Goal: Transaction & Acquisition: Obtain resource

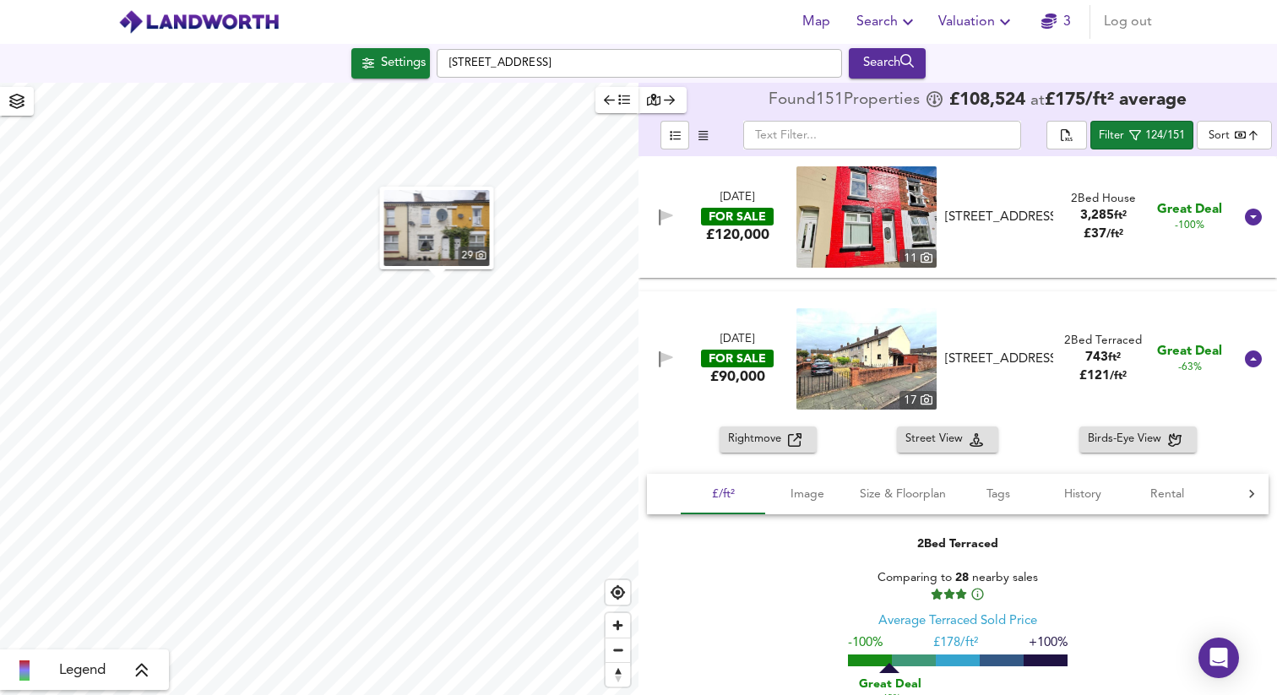
scroll to position [830, 0]
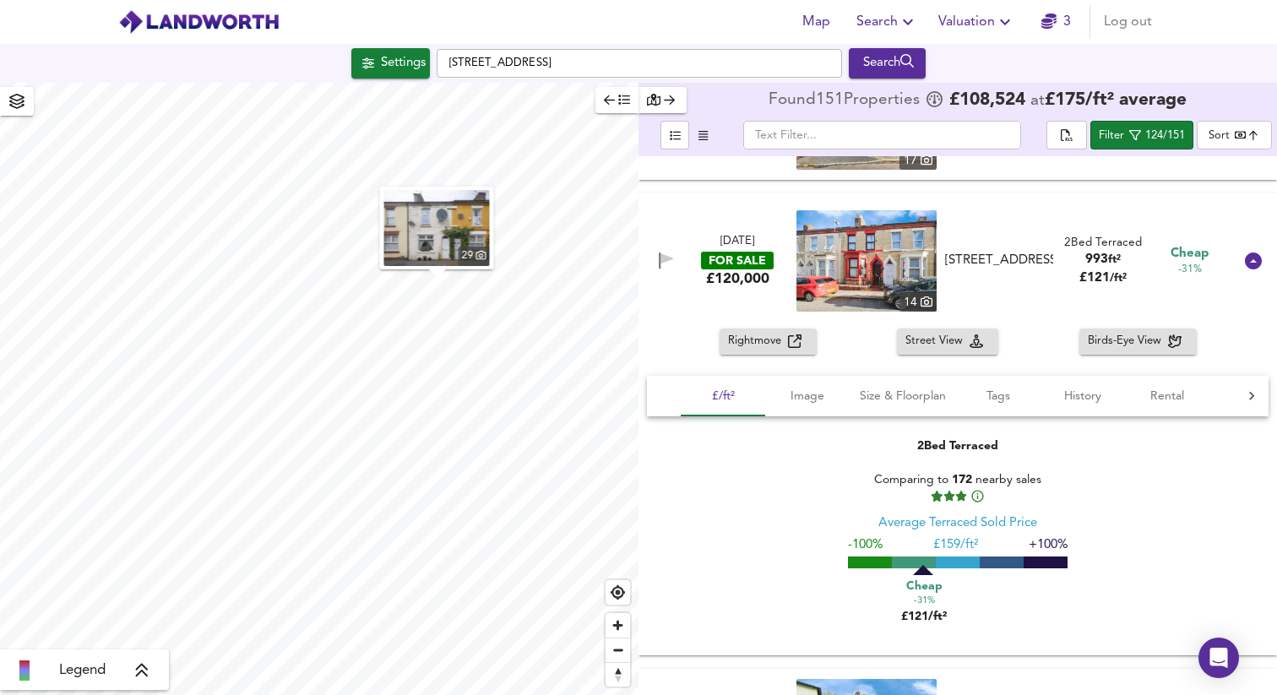
click at [990, 29] on span "Valuation" at bounding box center [977, 22] width 77 height 24
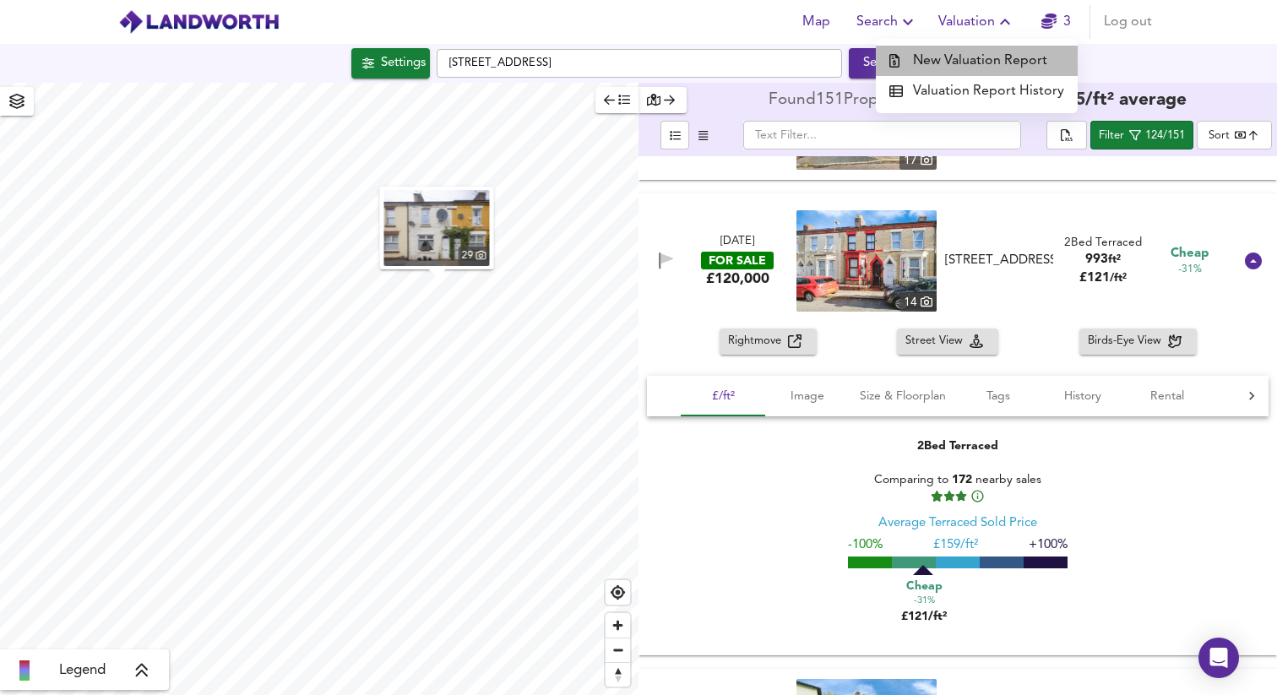
click at [988, 61] on li "New Valuation Report" at bounding box center [977, 61] width 202 height 30
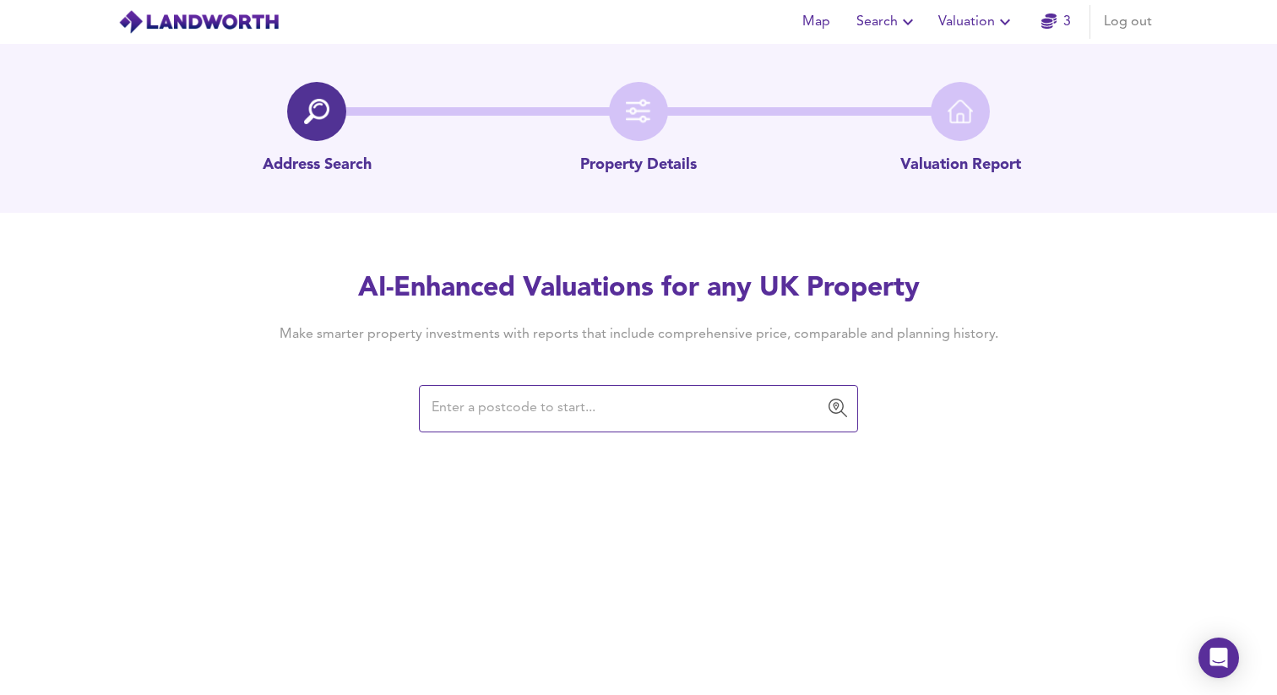
click at [610, 420] on input "text" at bounding box center [626, 409] width 399 height 32
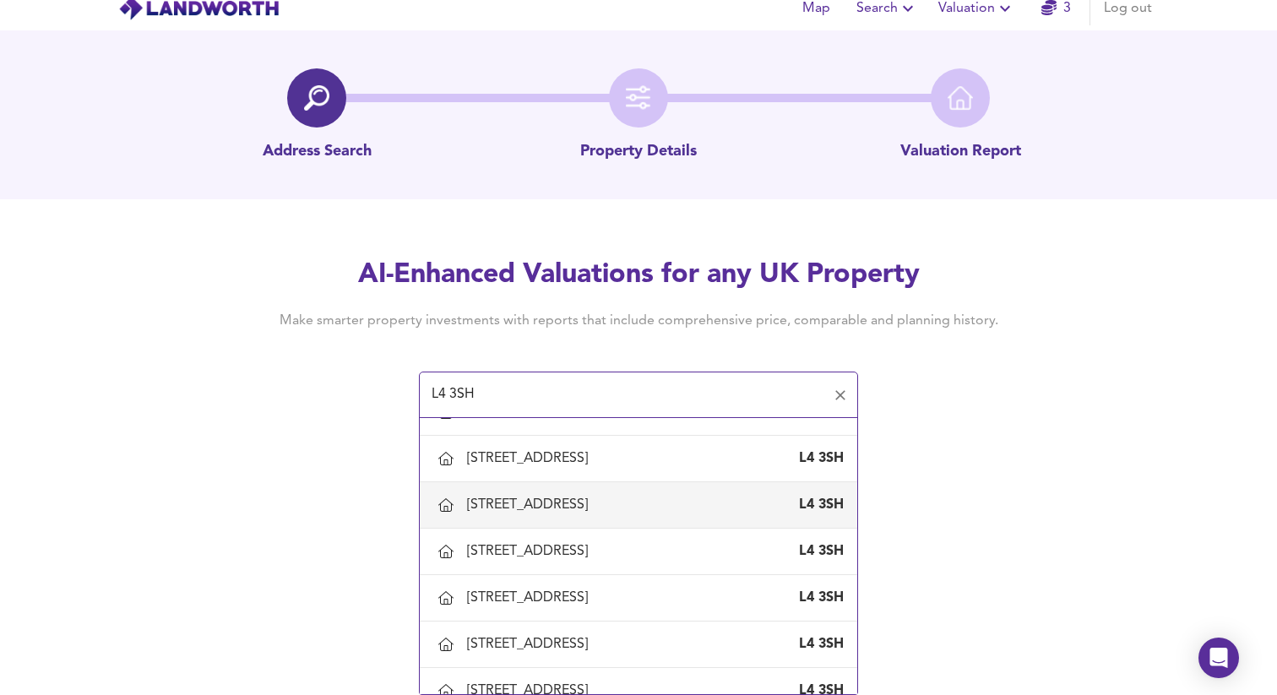
scroll to position [1954, 0]
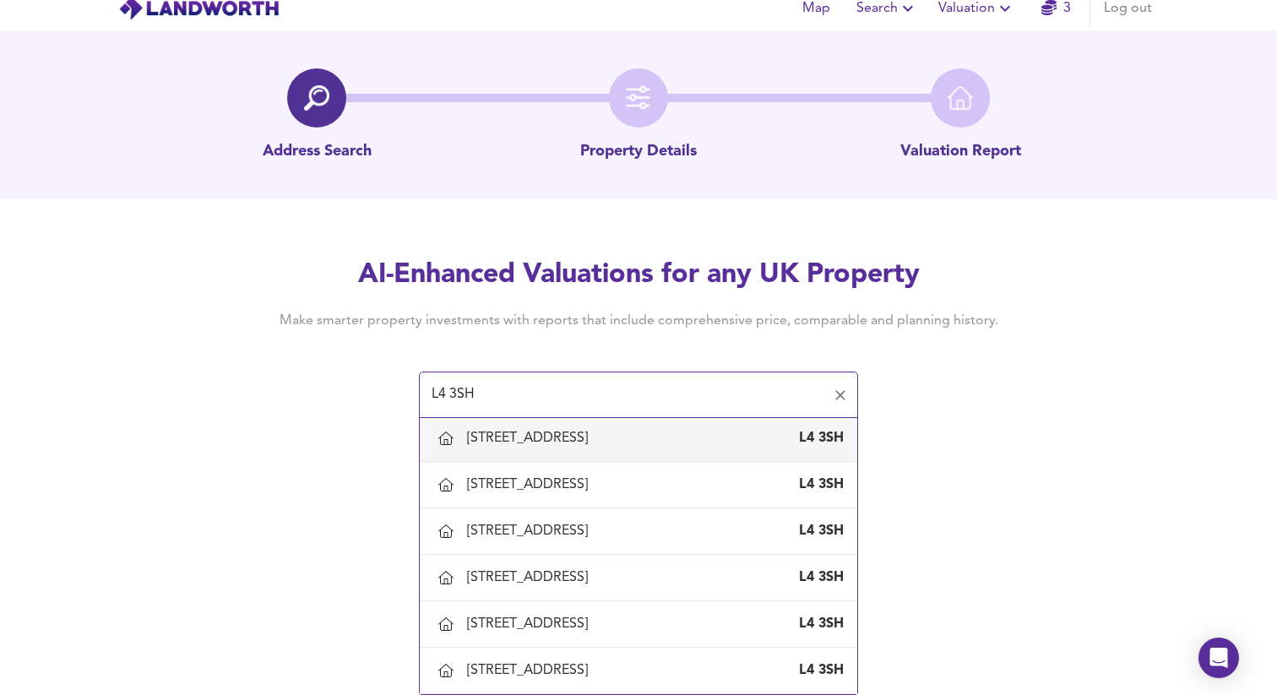
click at [507, 452] on div "[STREET_ADDRESS]" at bounding box center [638, 438] width 411 height 35
type input "[STREET_ADDRESS]"
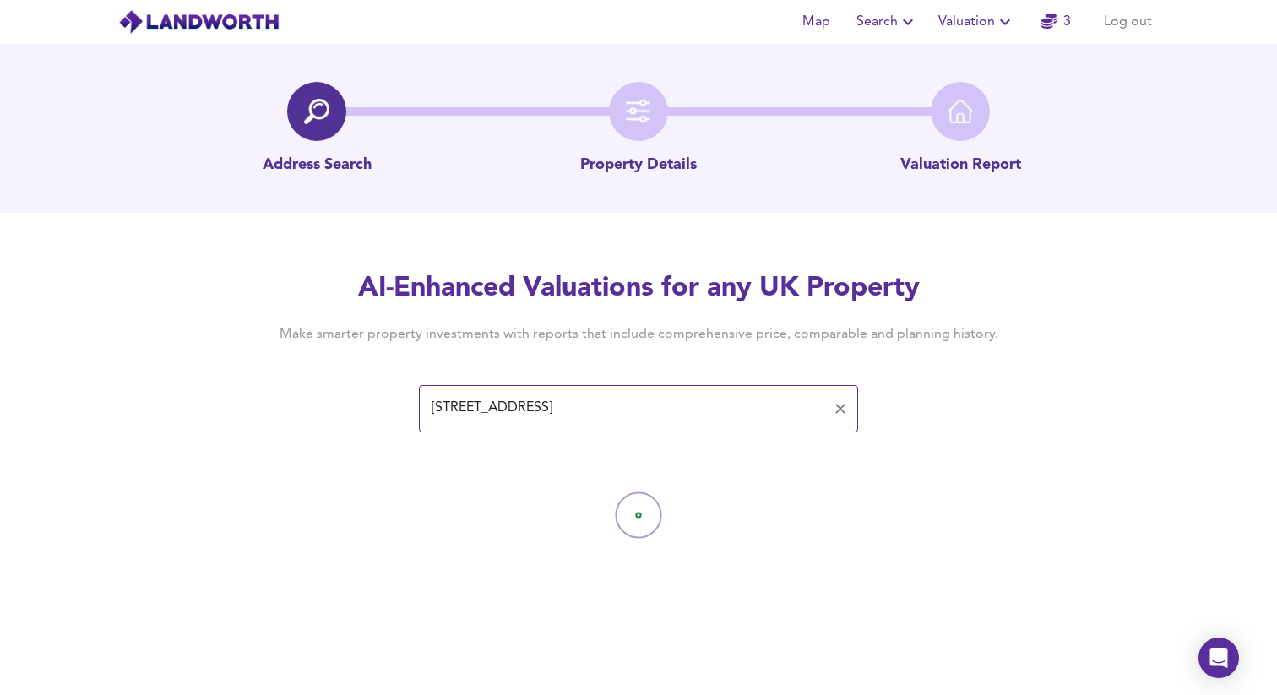
scroll to position [0, 0]
click at [950, 475] on div at bounding box center [638, 515] width 1277 height 169
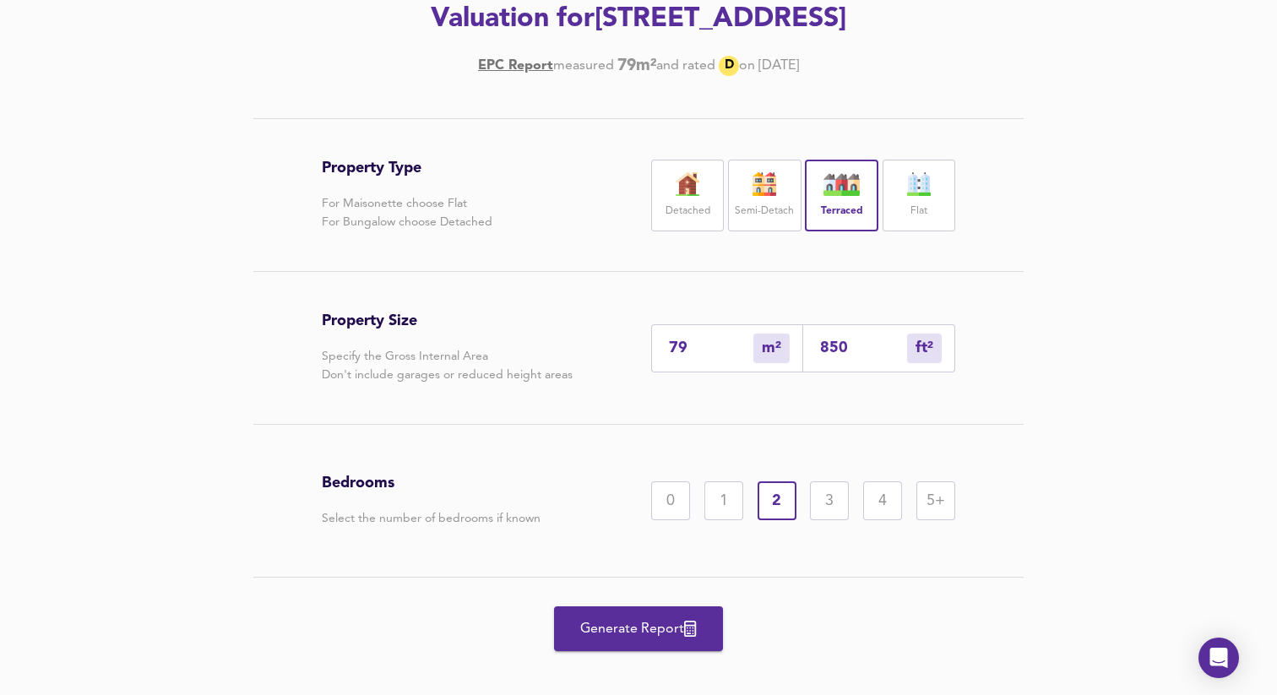
scroll to position [273, 0]
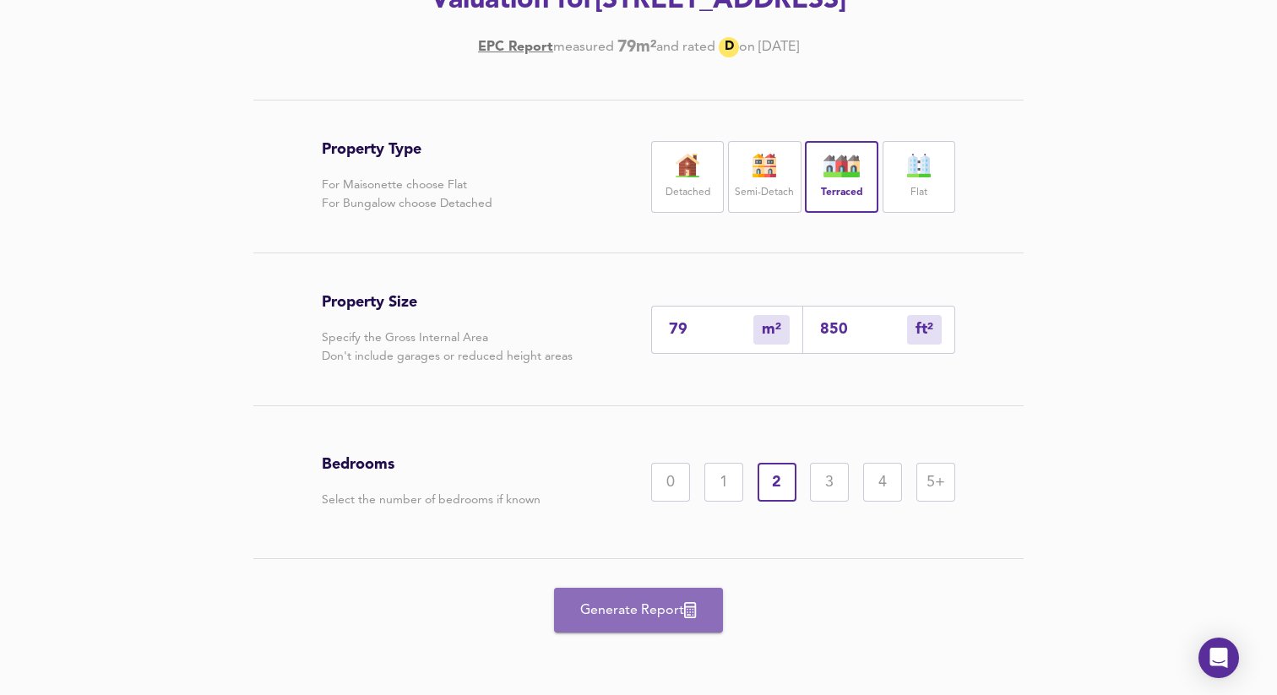
click at [665, 613] on span "Generate Report" at bounding box center [638, 611] width 135 height 24
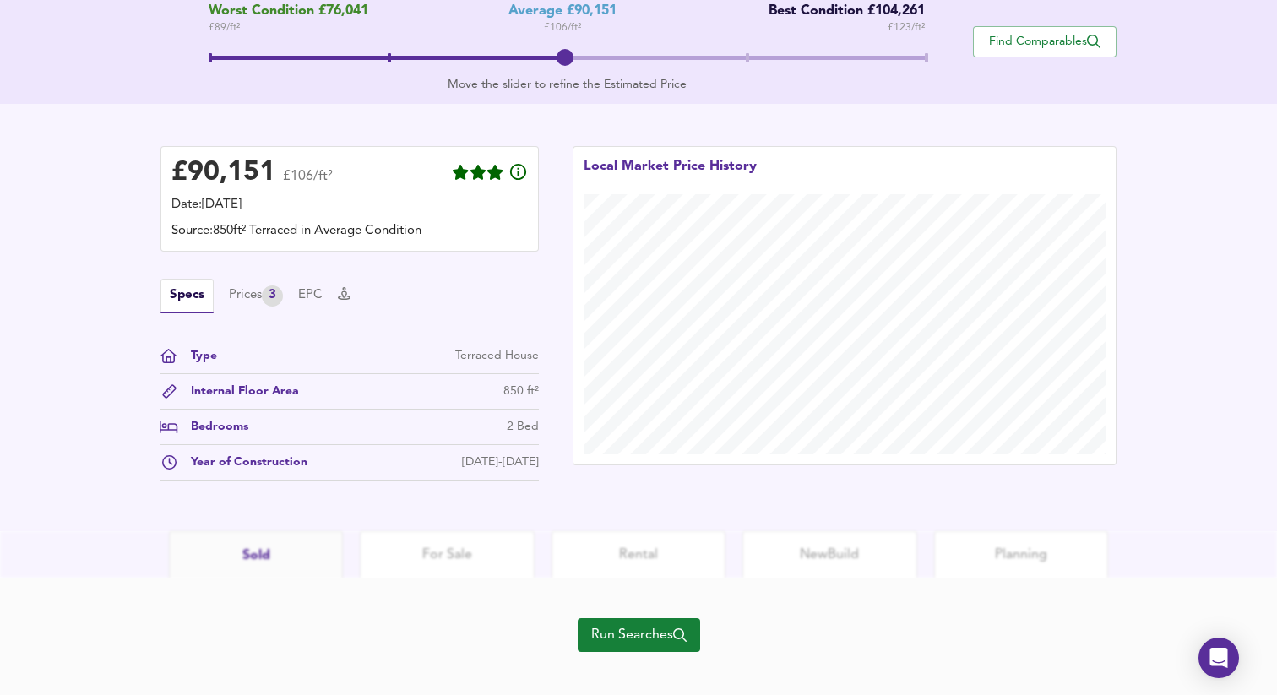
scroll to position [388, 0]
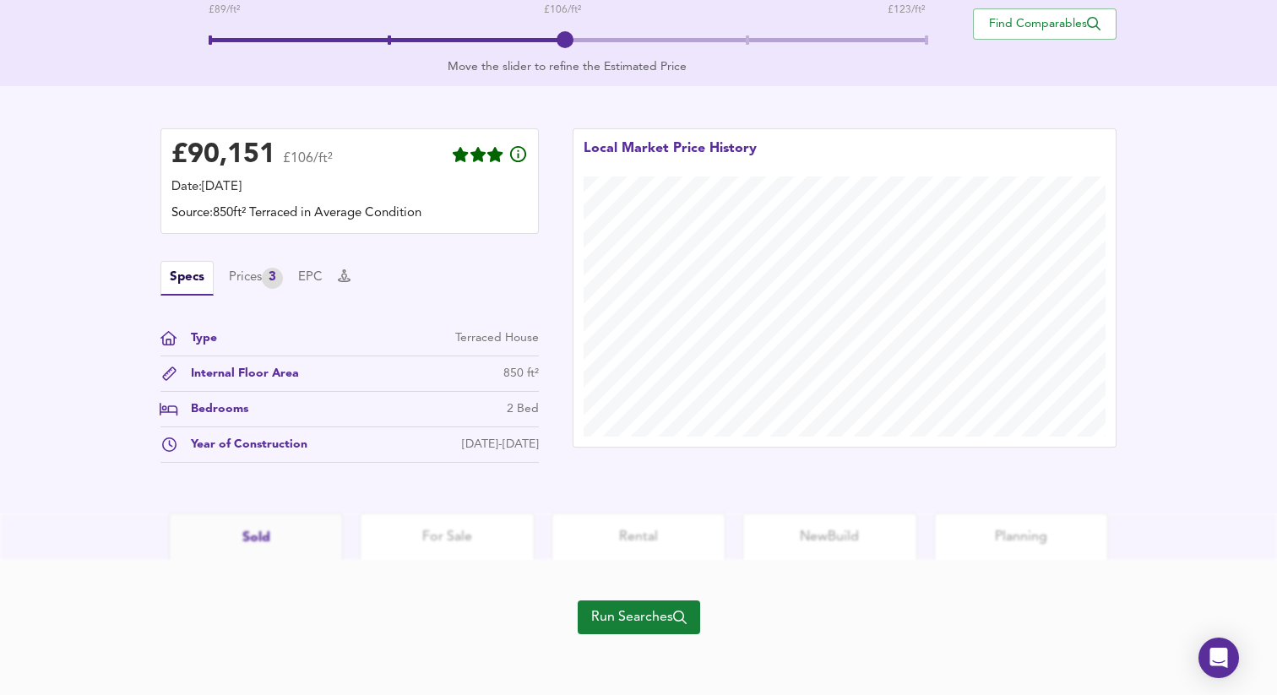
click at [634, 607] on span "Run Searches" at bounding box center [638, 618] width 95 height 24
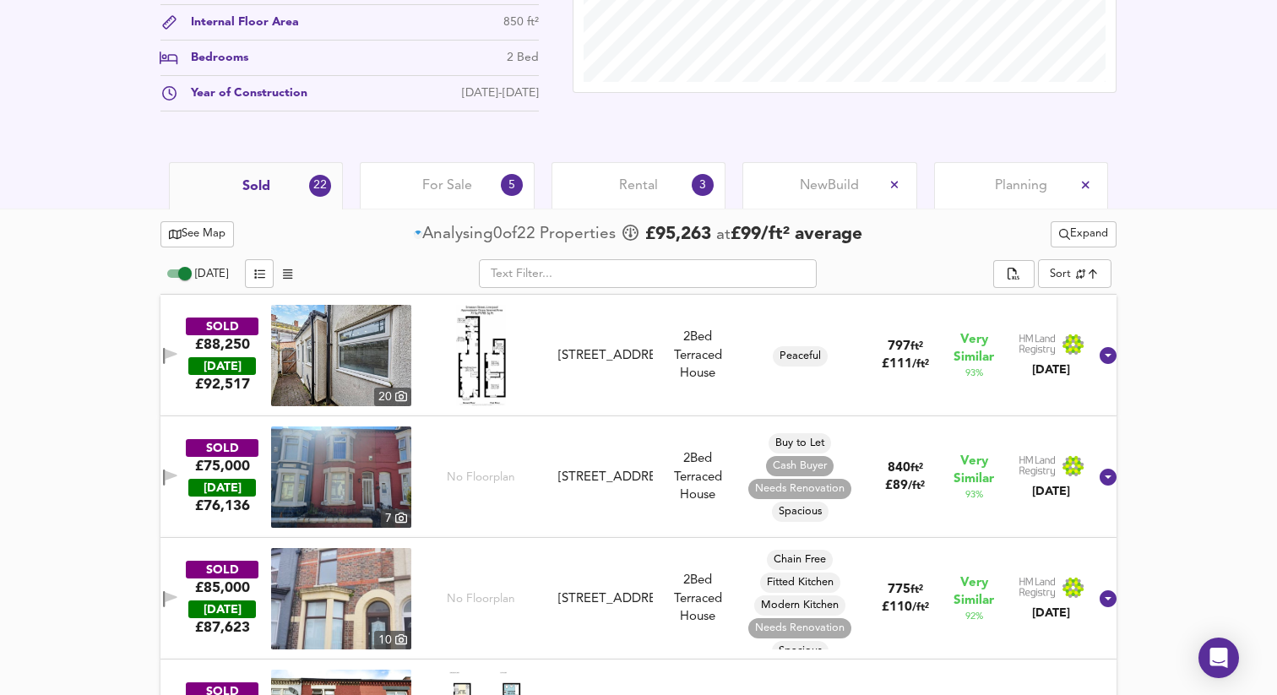
scroll to position [782, 0]
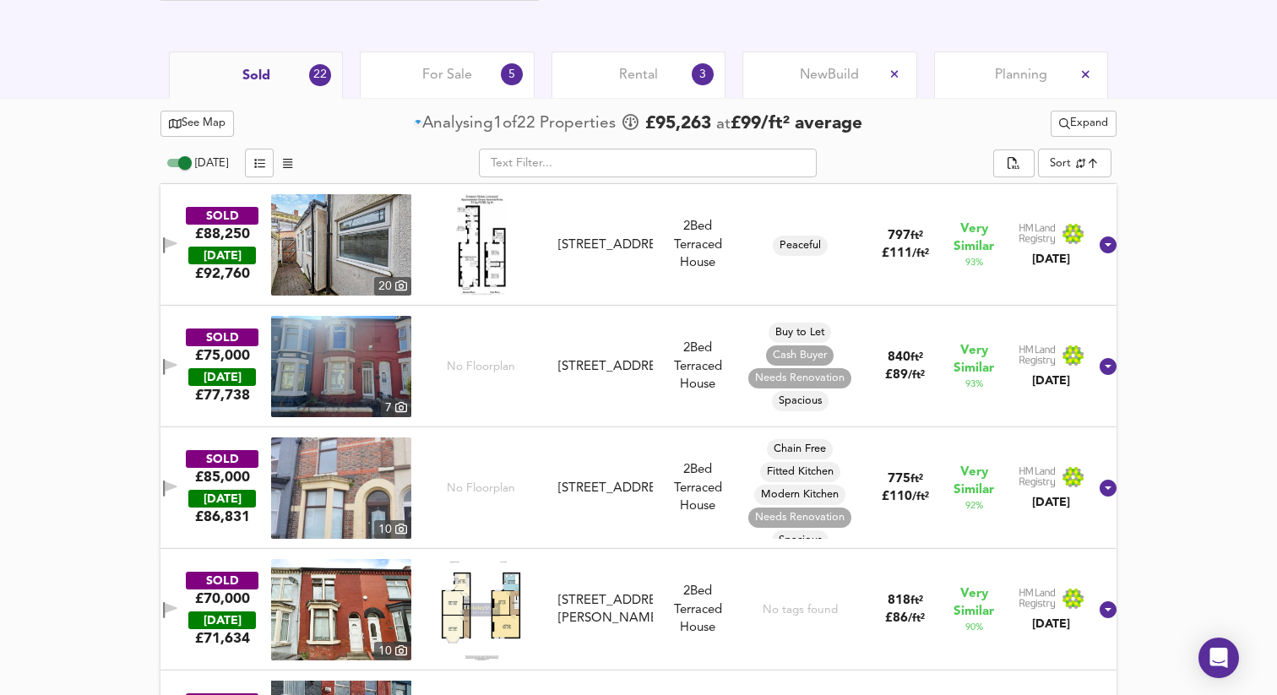
click at [684, 218] on div "2 Bed [GEOGRAPHIC_DATA]" at bounding box center [698, 245] width 76 height 54
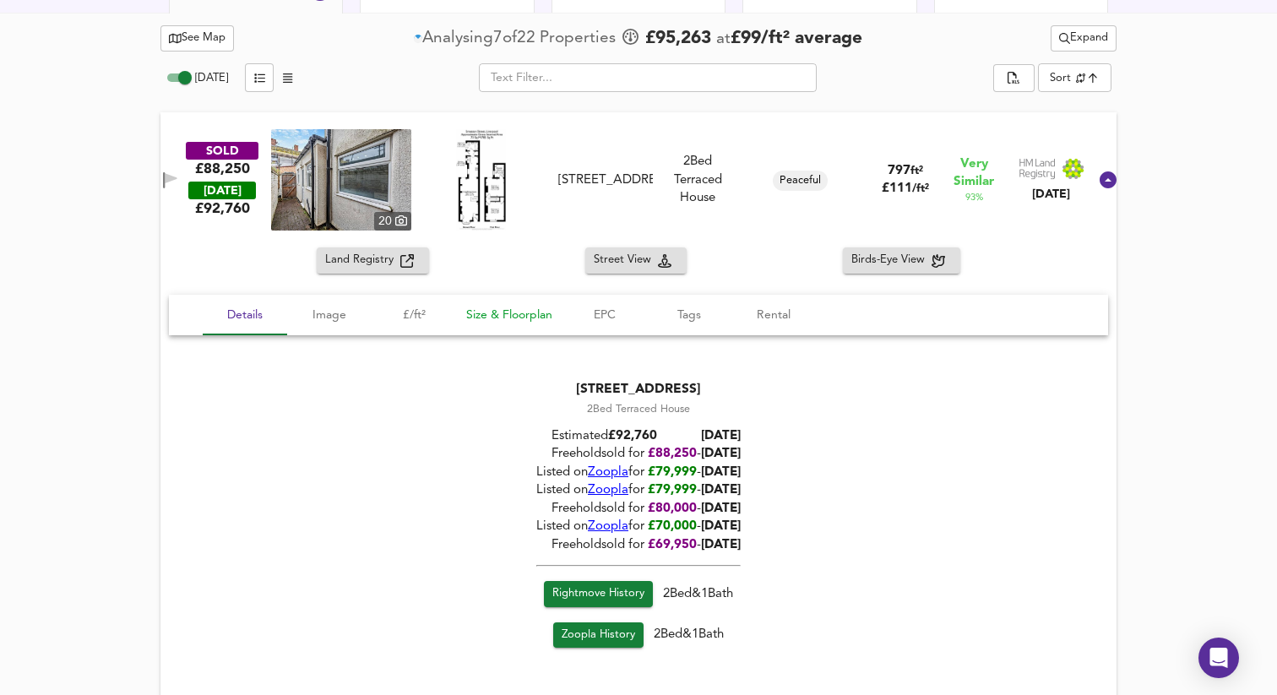
scroll to position [863, 0]
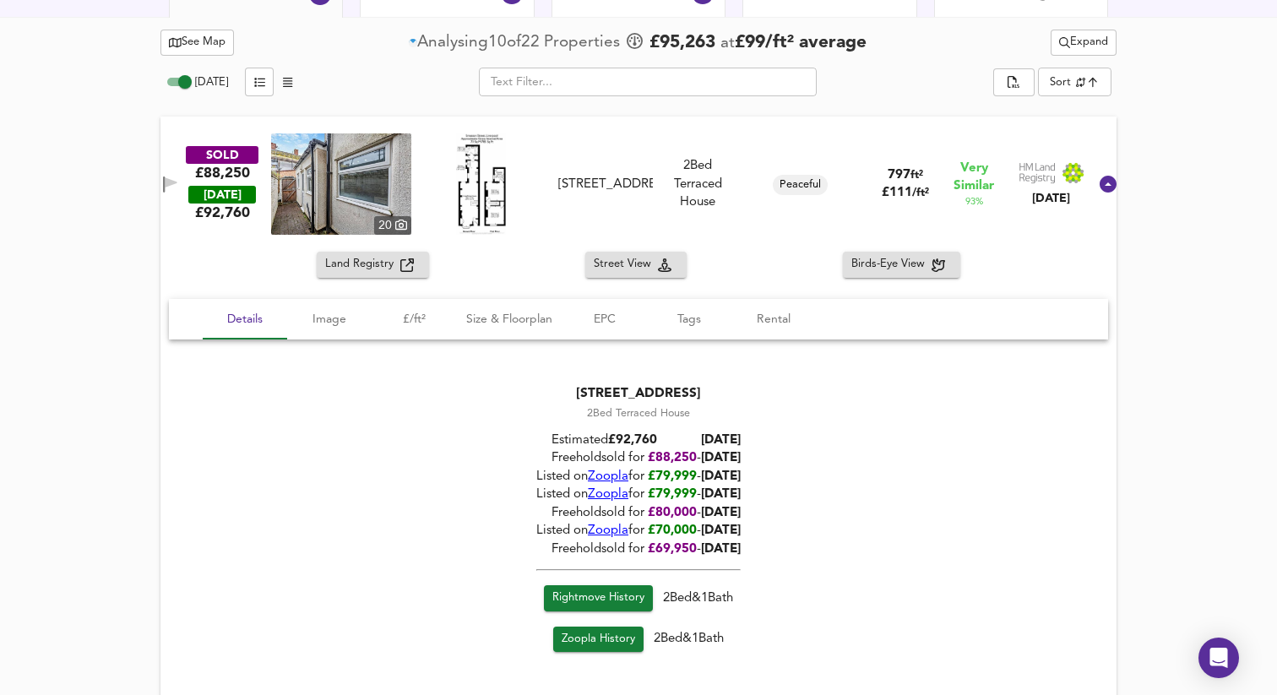
click at [384, 199] on img at bounding box center [341, 183] width 140 height 101
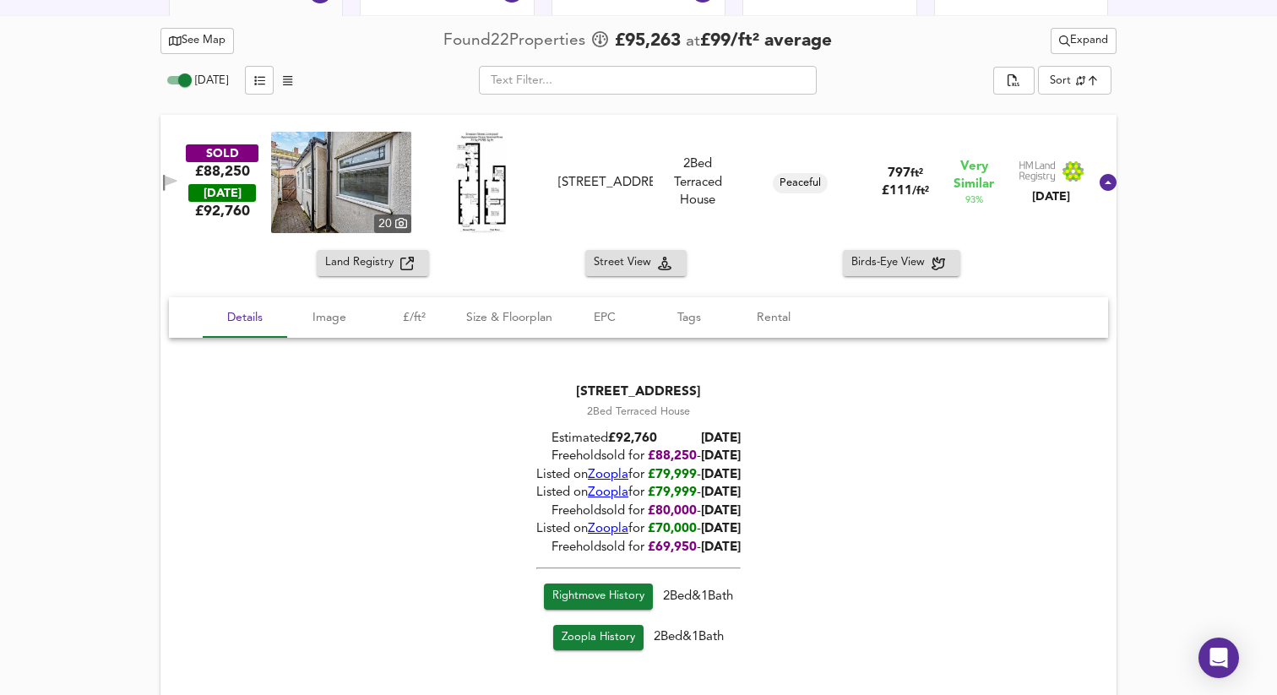
click at [1100, 178] on icon at bounding box center [1108, 182] width 17 height 17
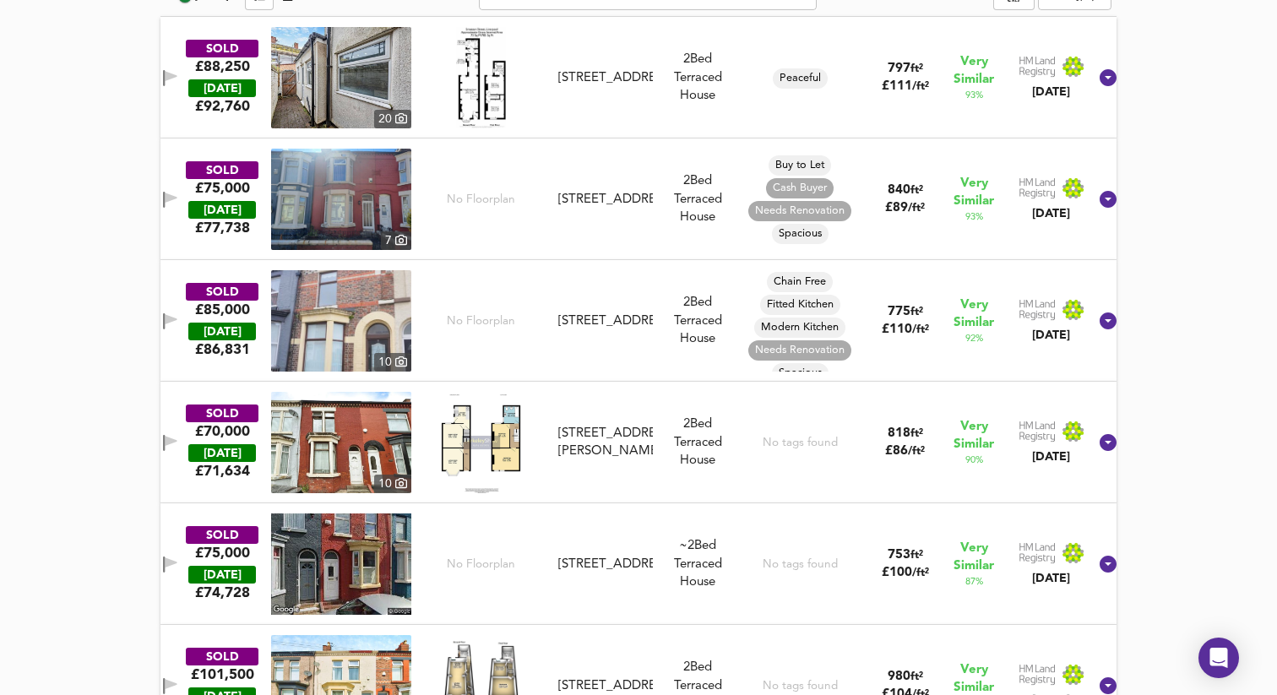
scroll to position [949, 0]
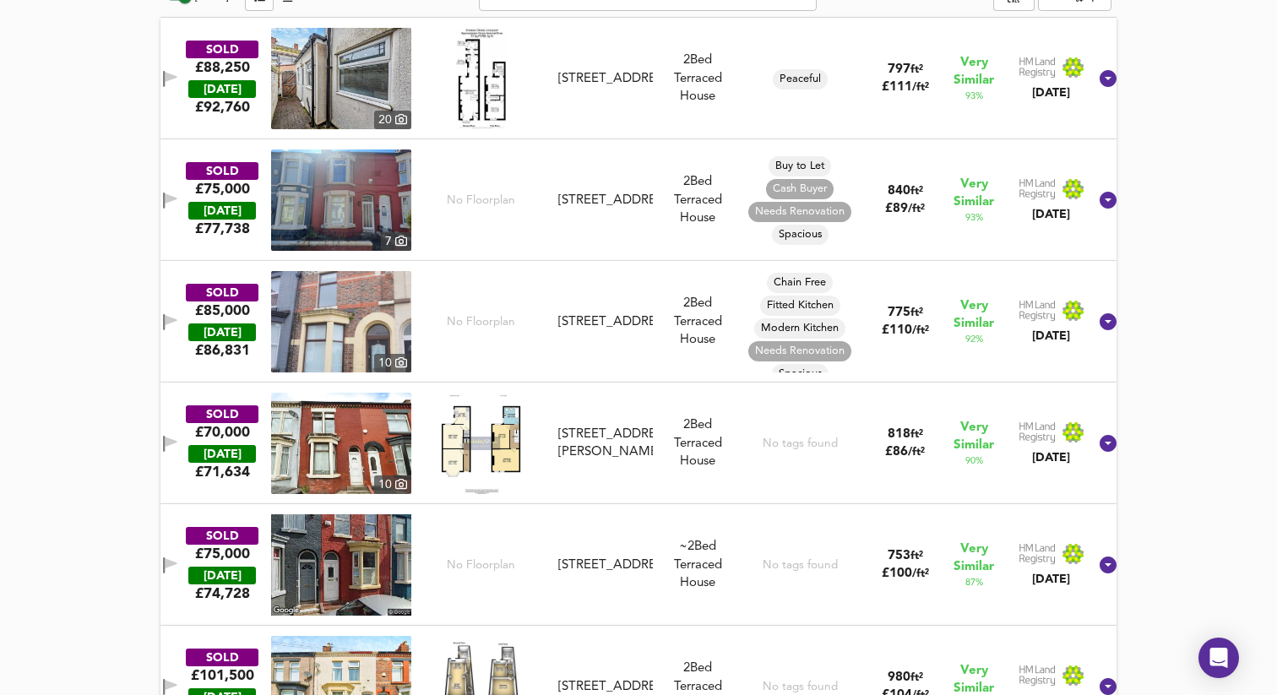
click at [370, 301] on img at bounding box center [341, 321] width 140 height 101
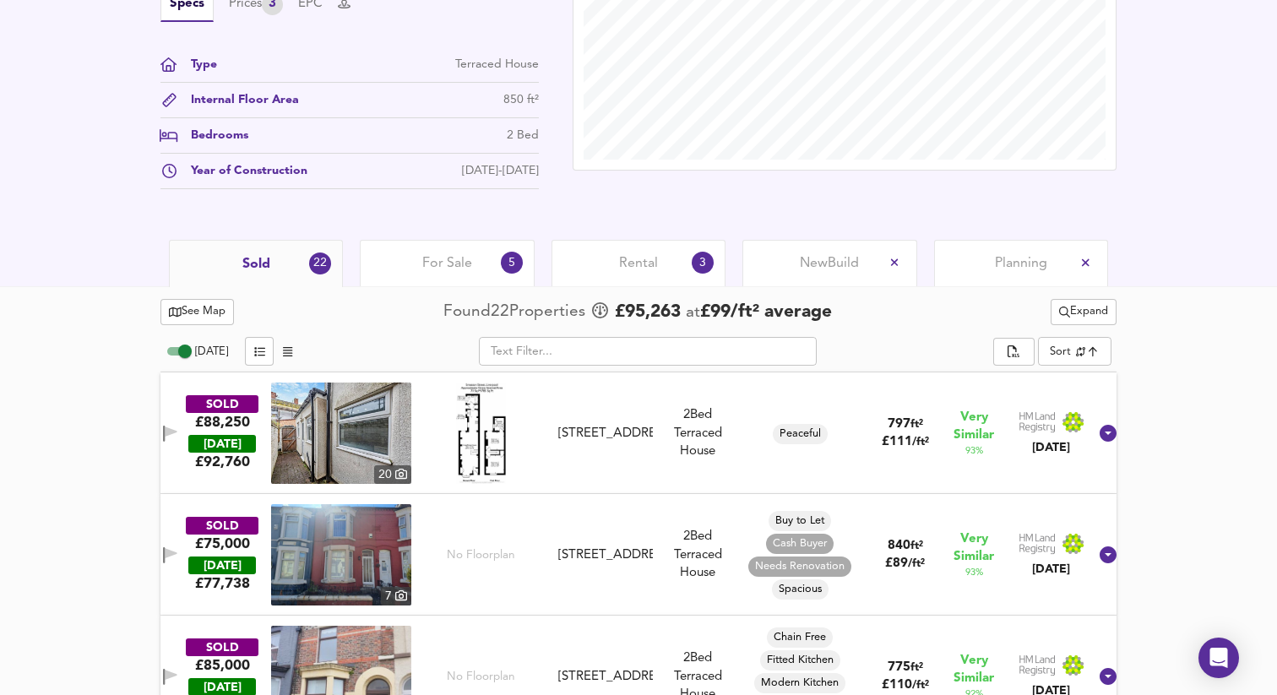
scroll to position [591, 0]
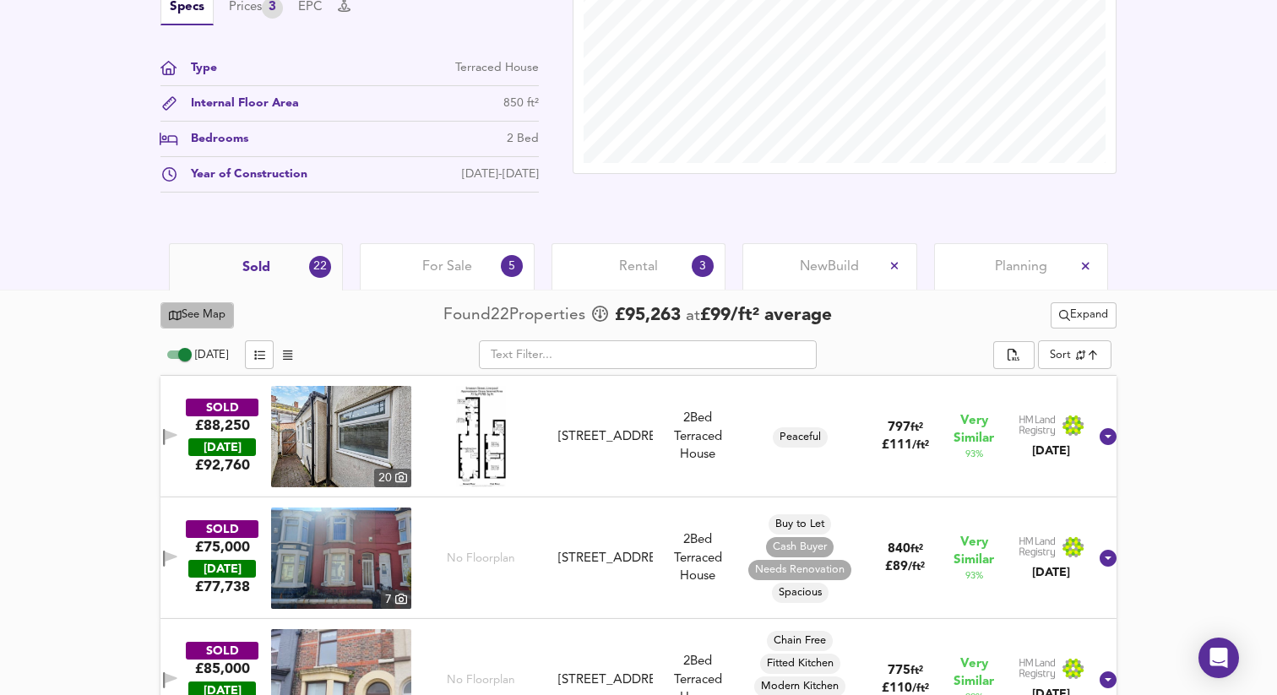
click at [195, 322] on span "See Map" at bounding box center [197, 315] width 57 height 19
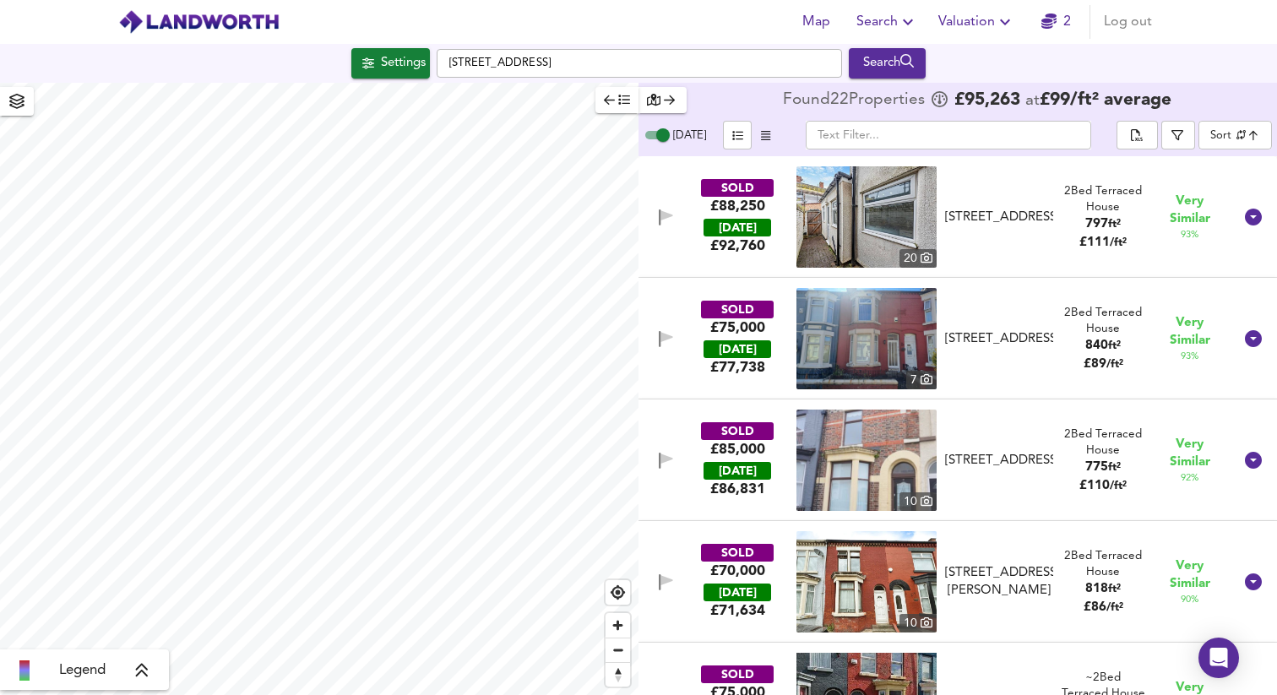
checkbox input "false"
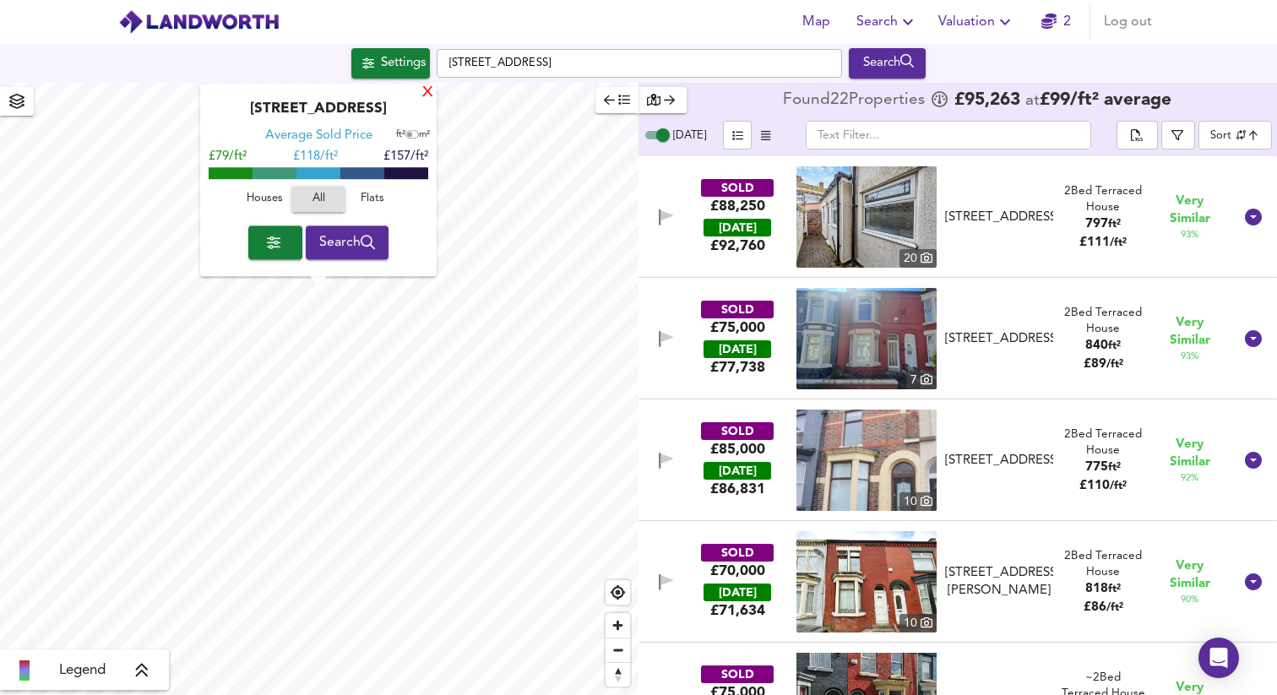
click at [426, 95] on div "X" at bounding box center [428, 93] width 14 height 16
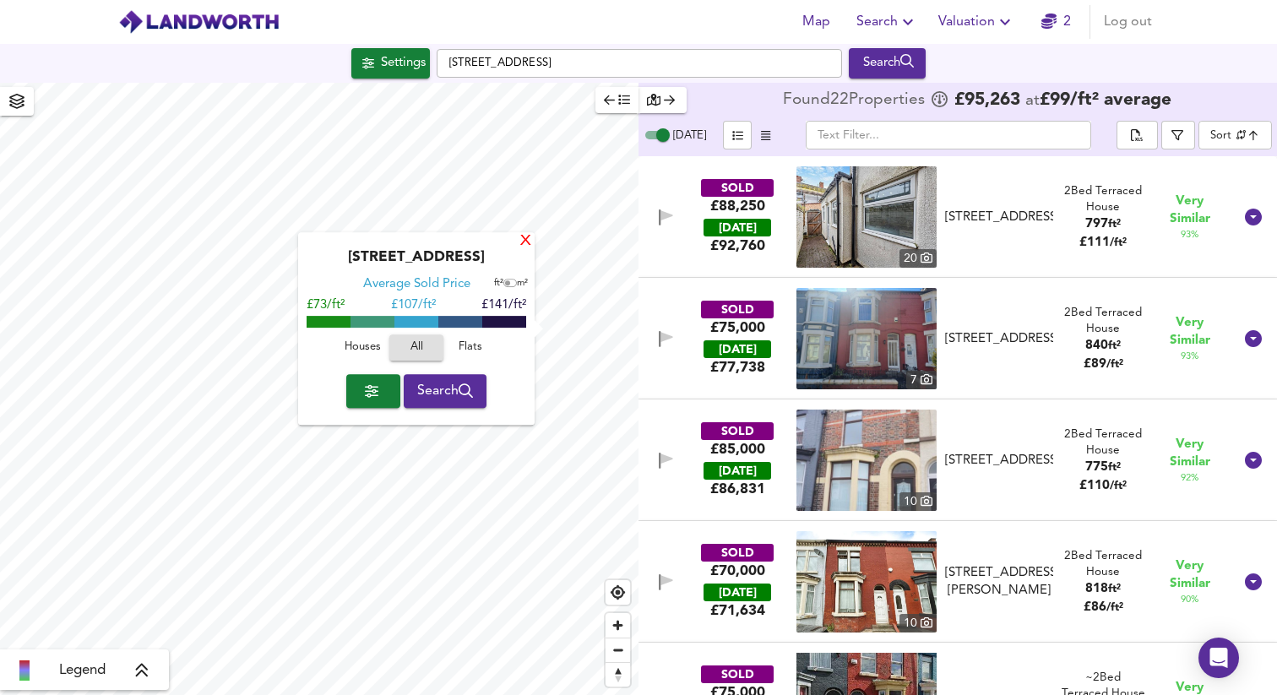
click at [520, 242] on div "X" at bounding box center [526, 242] width 14 height 16
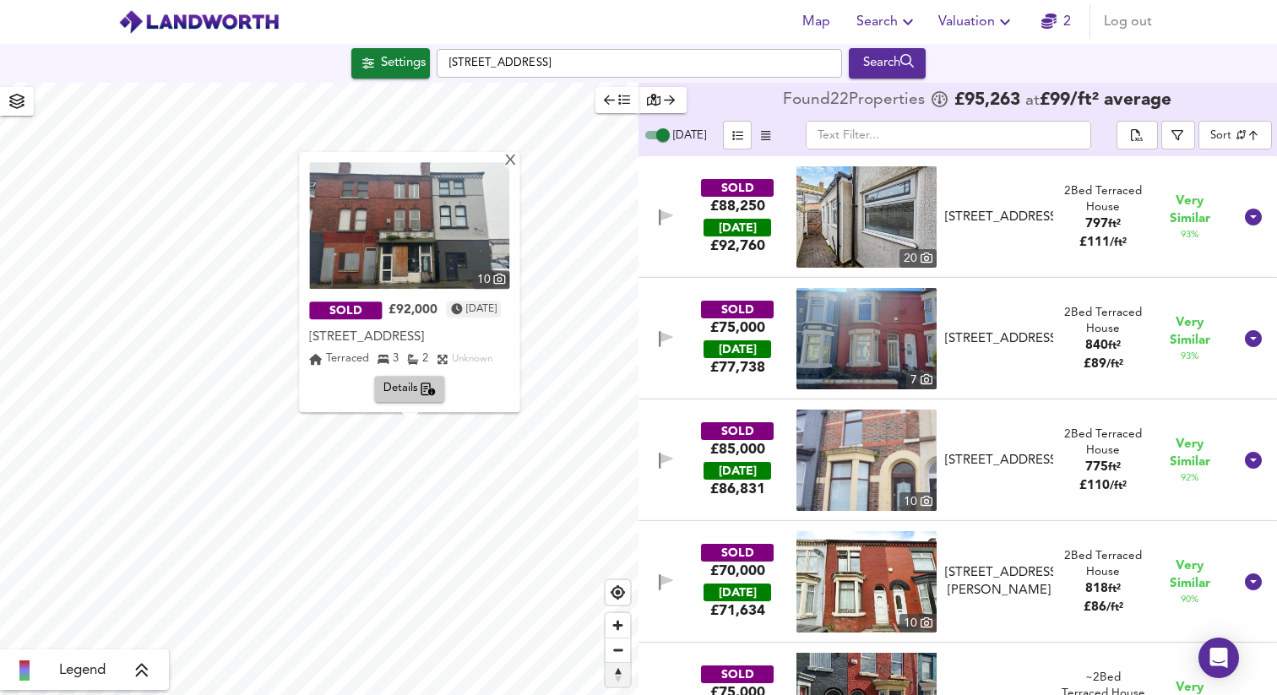
click at [618, 669] on span "Reset bearing to north" at bounding box center [618, 675] width 24 height 24
click at [618, 678] on span "Reset bearing to north" at bounding box center [618, 675] width 24 height 24
click at [618, 685] on span "Reset bearing to north" at bounding box center [618, 675] width 24 height 24
click at [519, 155] on div "X" at bounding box center [511, 162] width 14 height 16
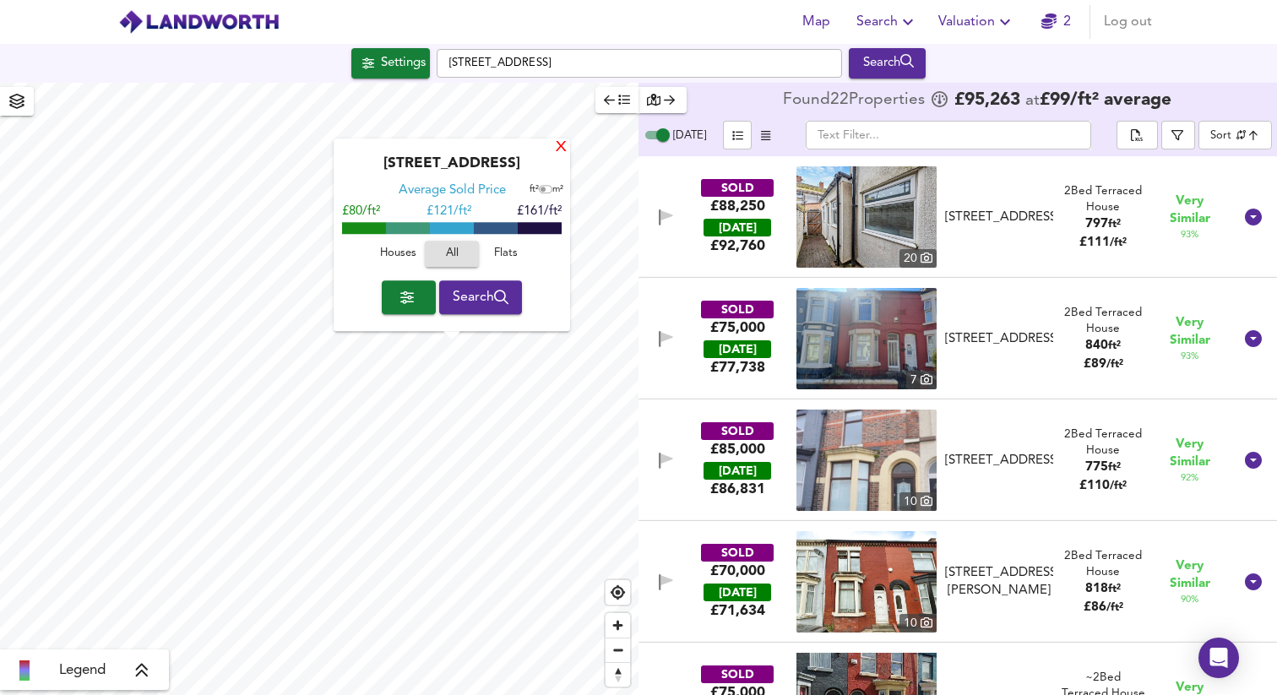
click at [565, 146] on div "X" at bounding box center [561, 148] width 14 height 16
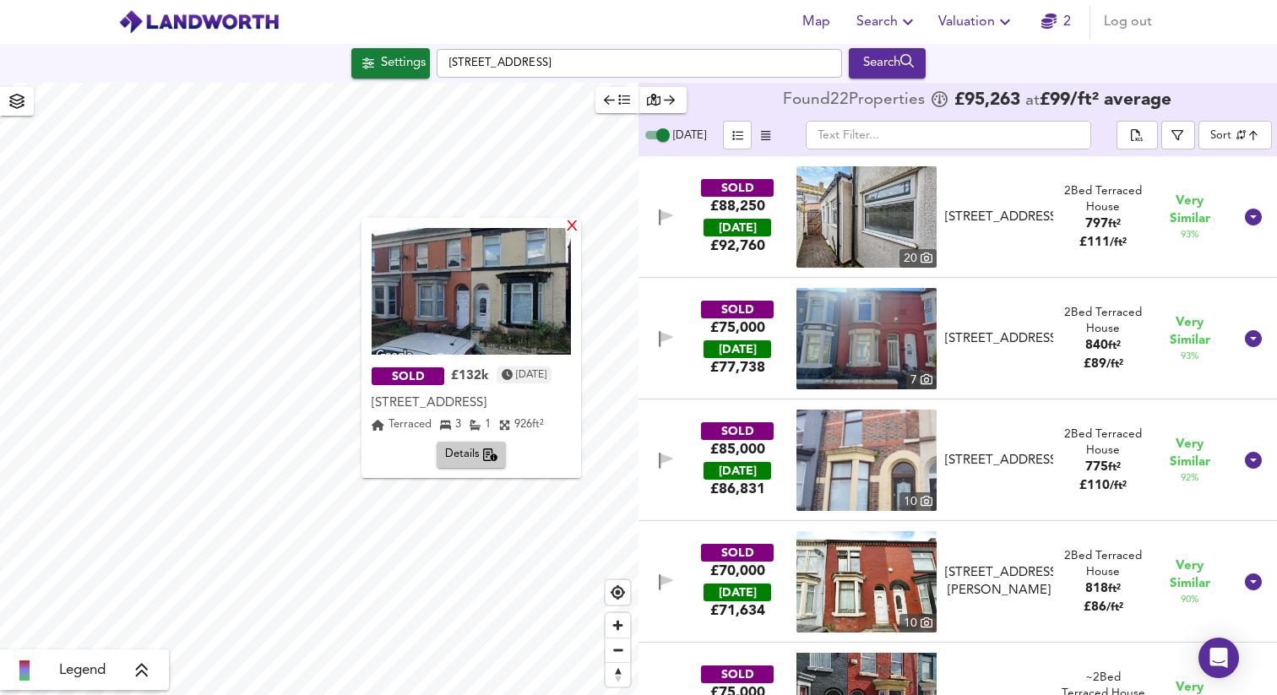
click at [580, 220] on div "X" at bounding box center [572, 228] width 14 height 16
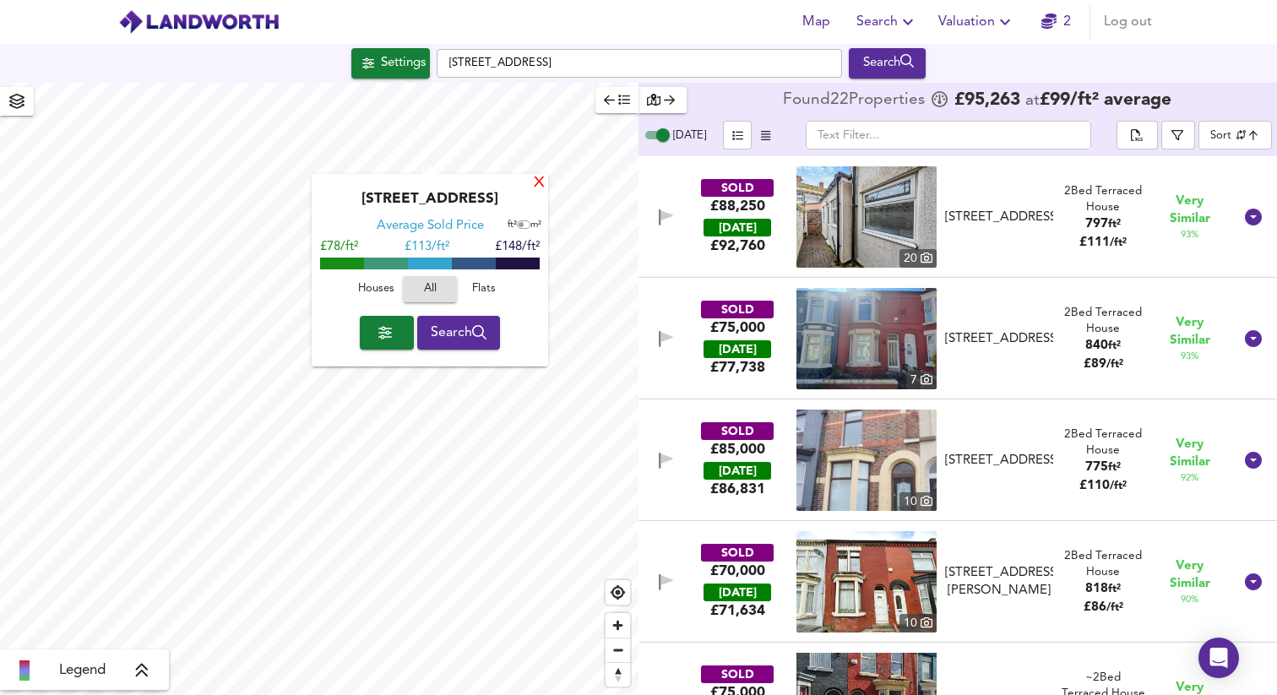
click at [535, 180] on div "X" at bounding box center [539, 184] width 14 height 16
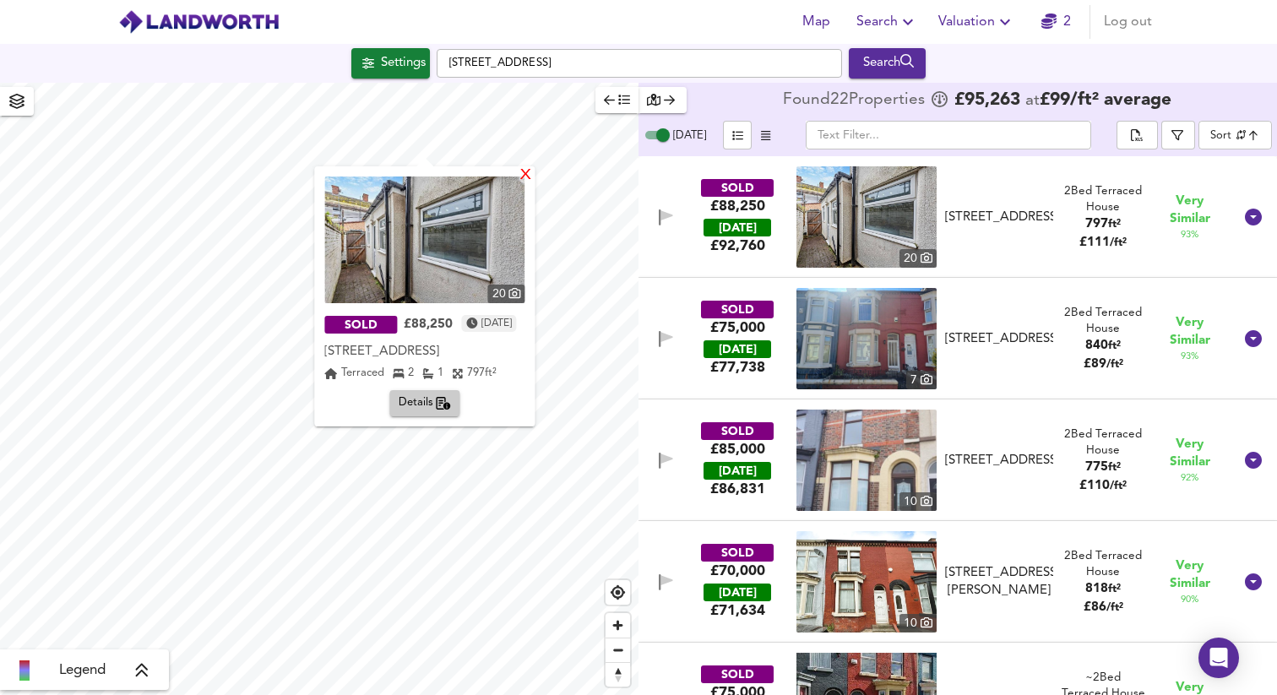
click at [534, 175] on div "X" at bounding box center [527, 176] width 14 height 16
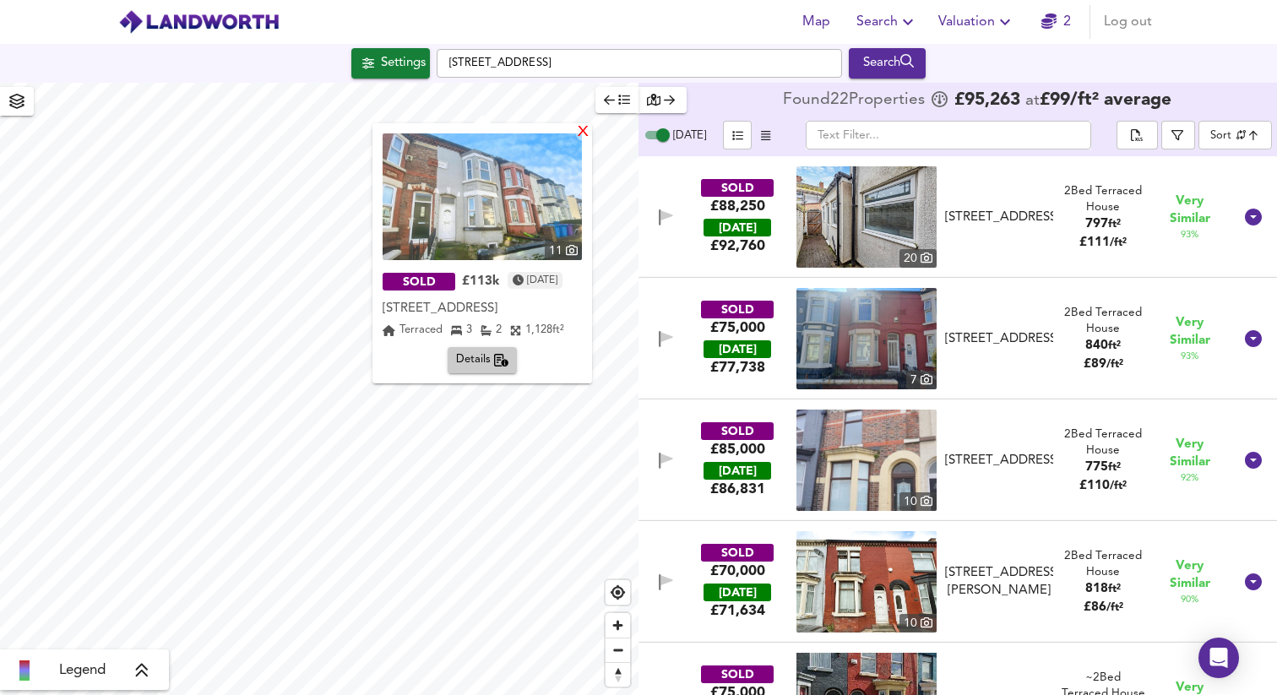
click at [591, 136] on div "X" at bounding box center [583, 133] width 14 height 16
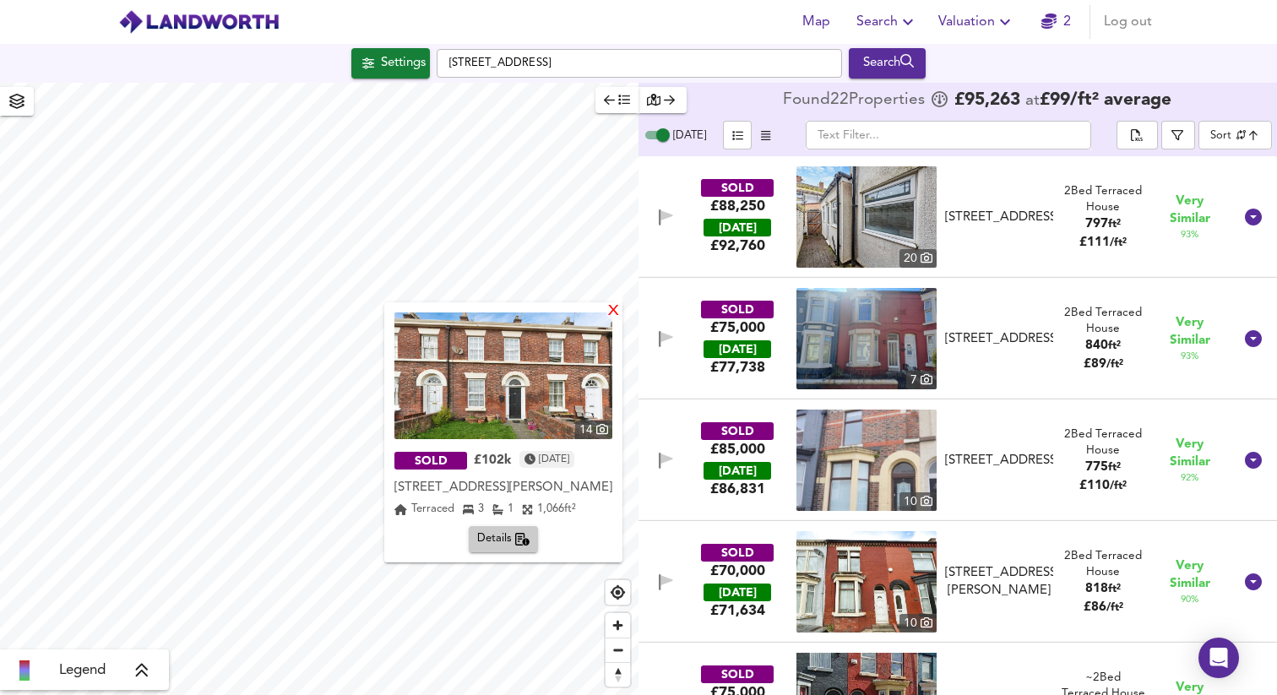
click at [611, 311] on div "X" at bounding box center [614, 312] width 14 height 16
click at [616, 306] on div "X" at bounding box center [614, 312] width 14 height 16
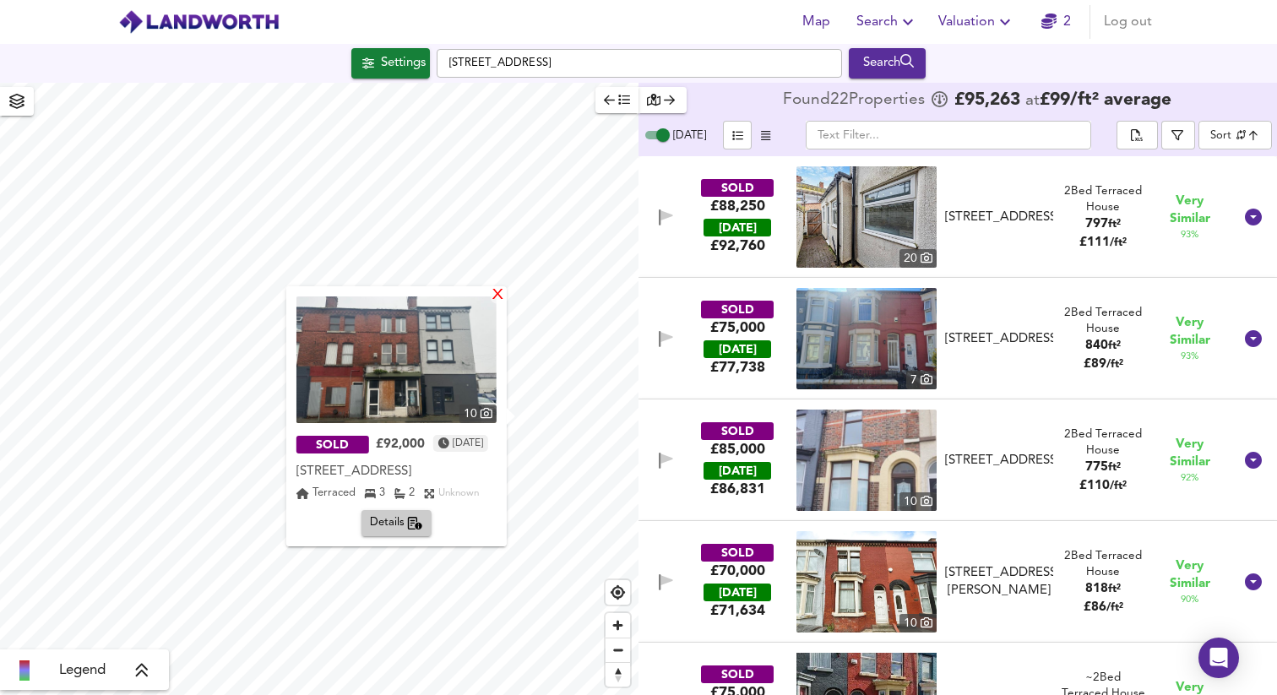
click at [498, 298] on div "X" at bounding box center [498, 296] width 14 height 16
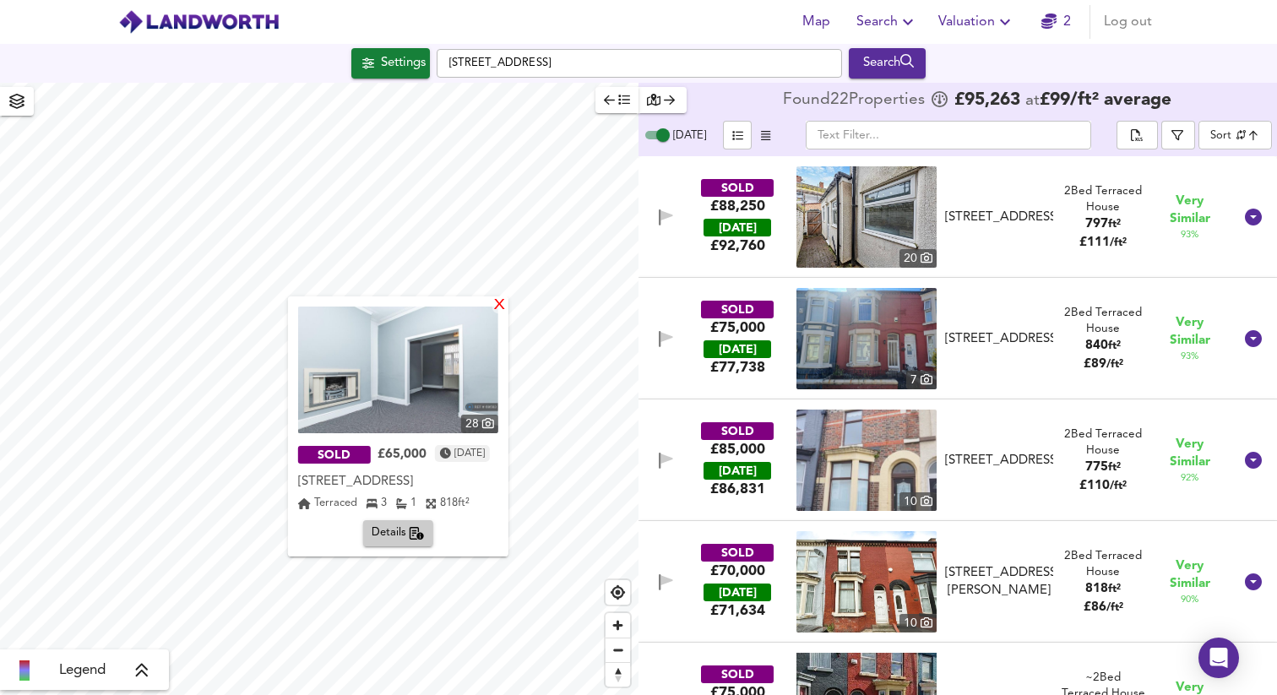
click at [504, 303] on div "X" at bounding box center [500, 306] width 14 height 16
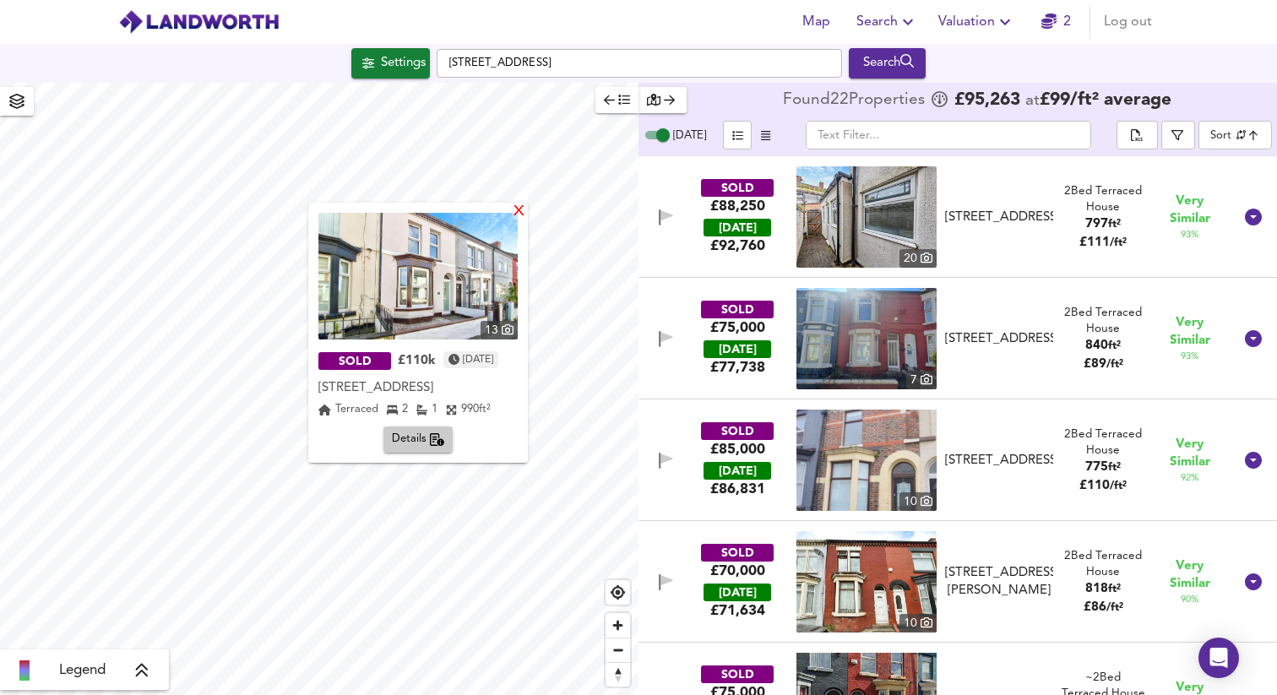
click at [520, 216] on div "X" at bounding box center [519, 212] width 14 height 16
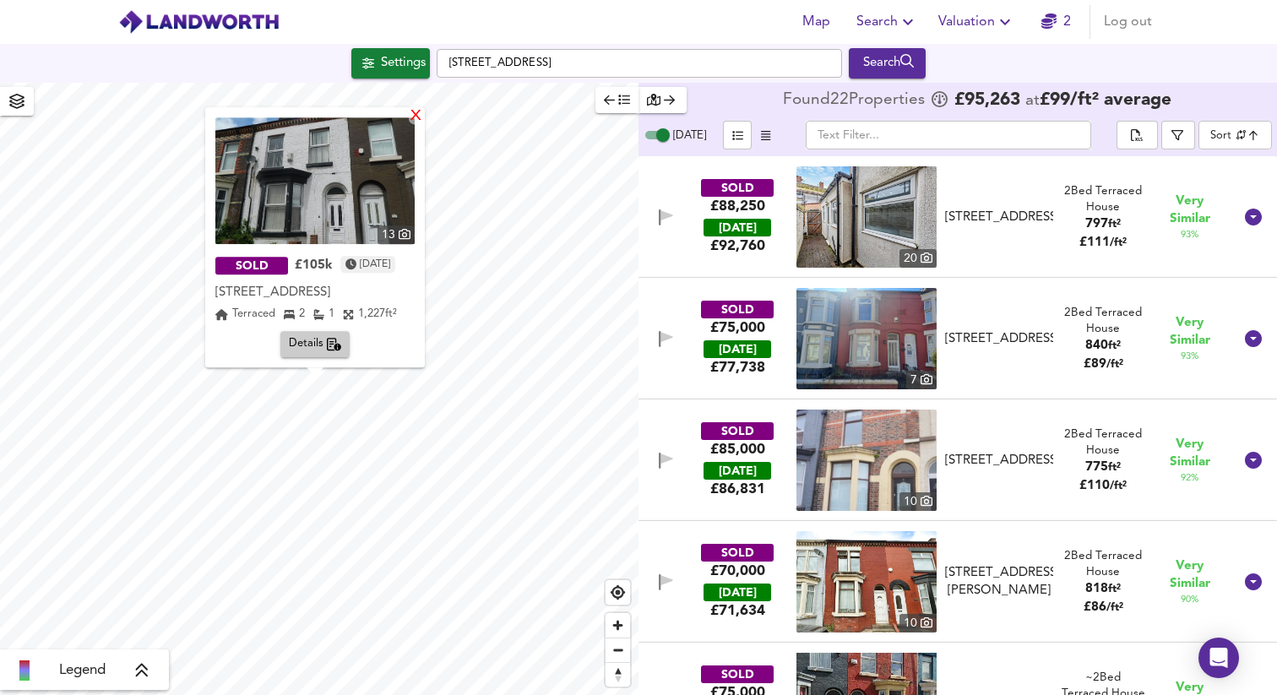
click at [423, 117] on div "X" at bounding box center [416, 117] width 14 height 16
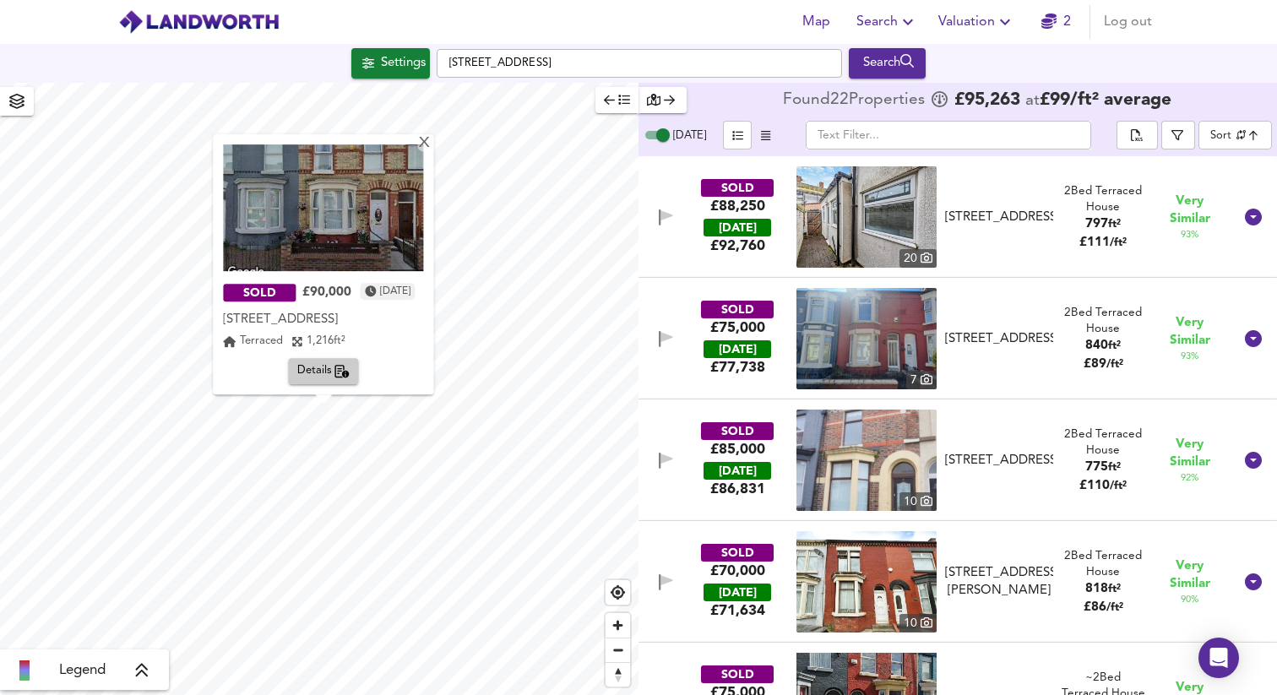
click at [433, 140] on div "SOLD £90,000 [DATE] [STREET_ADDRESS][GEOGRAPHIC_DATA][STREET_ADDRESS] Terraced …" at bounding box center [323, 264] width 220 height 260
click at [433, 144] on div "X" at bounding box center [425, 144] width 14 height 16
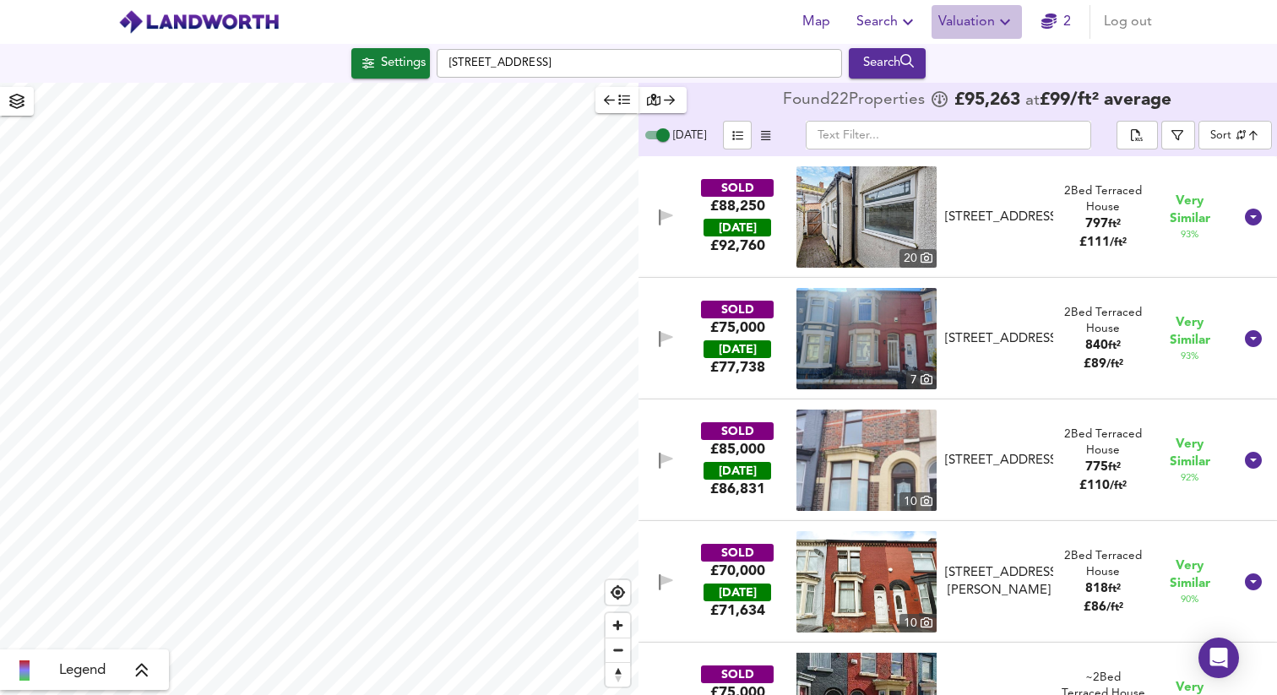
click at [951, 25] on span "Valuation" at bounding box center [977, 22] width 77 height 24
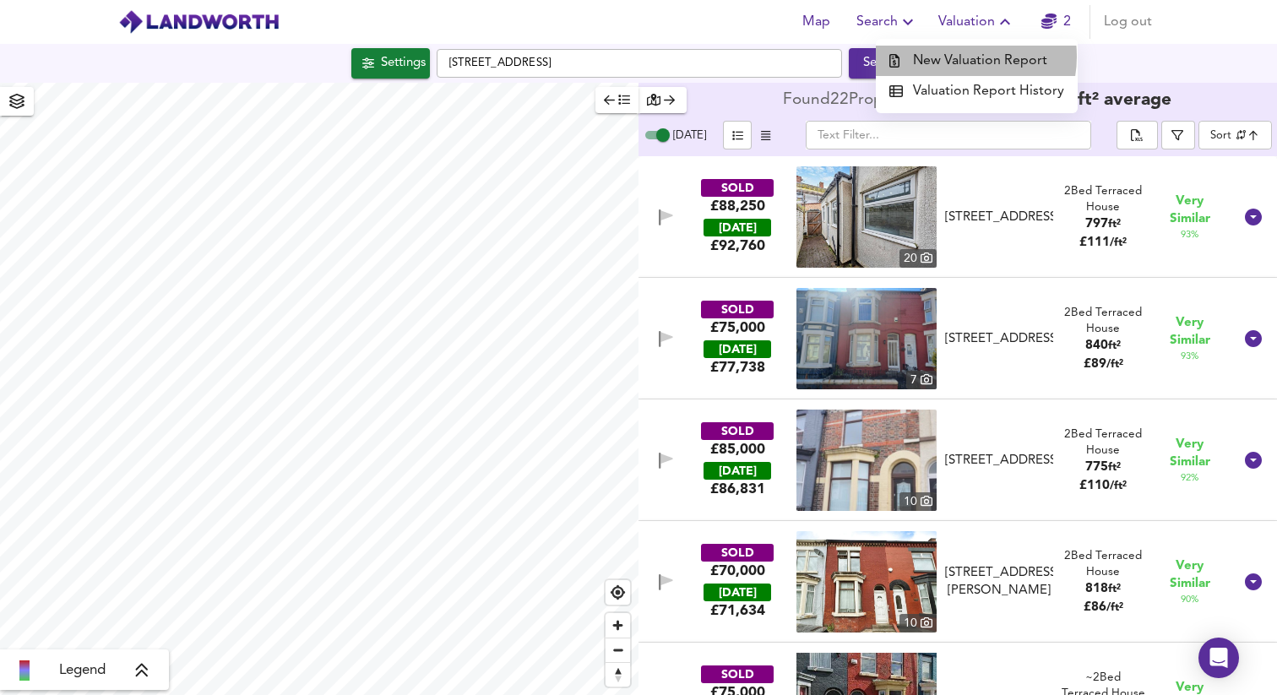
click at [961, 57] on li "New Valuation Report" at bounding box center [977, 61] width 202 height 30
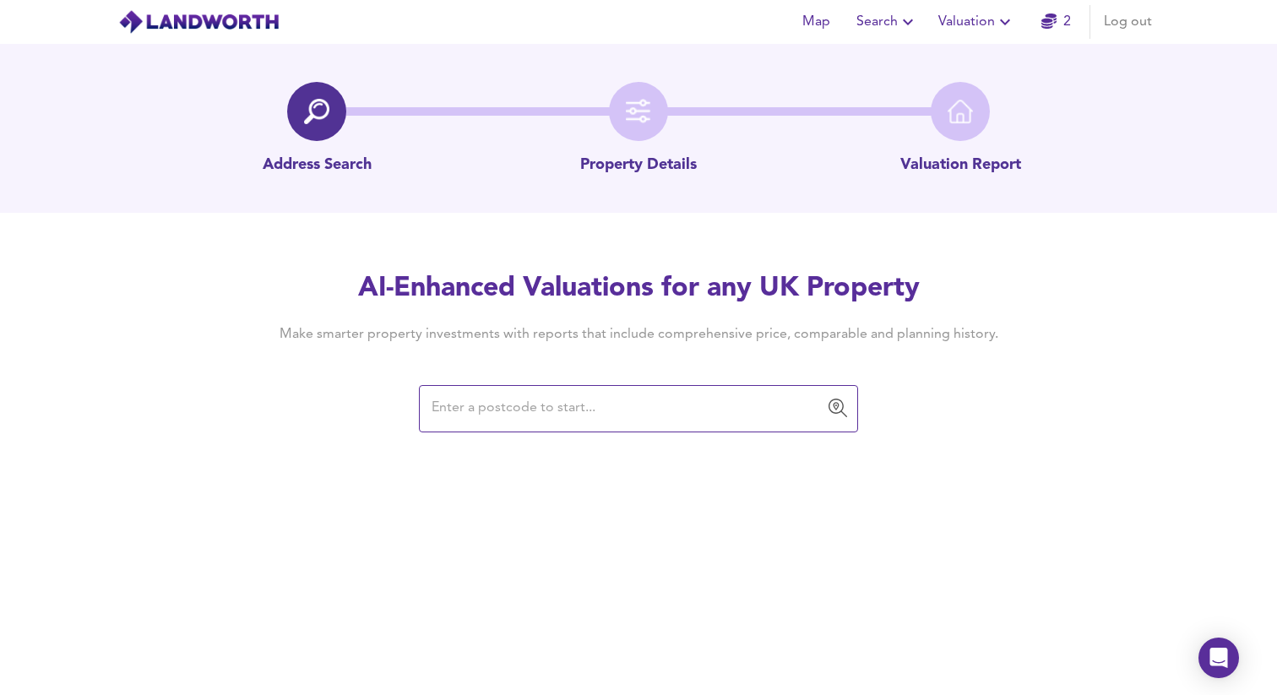
click at [447, 408] on input "text" at bounding box center [626, 409] width 399 height 32
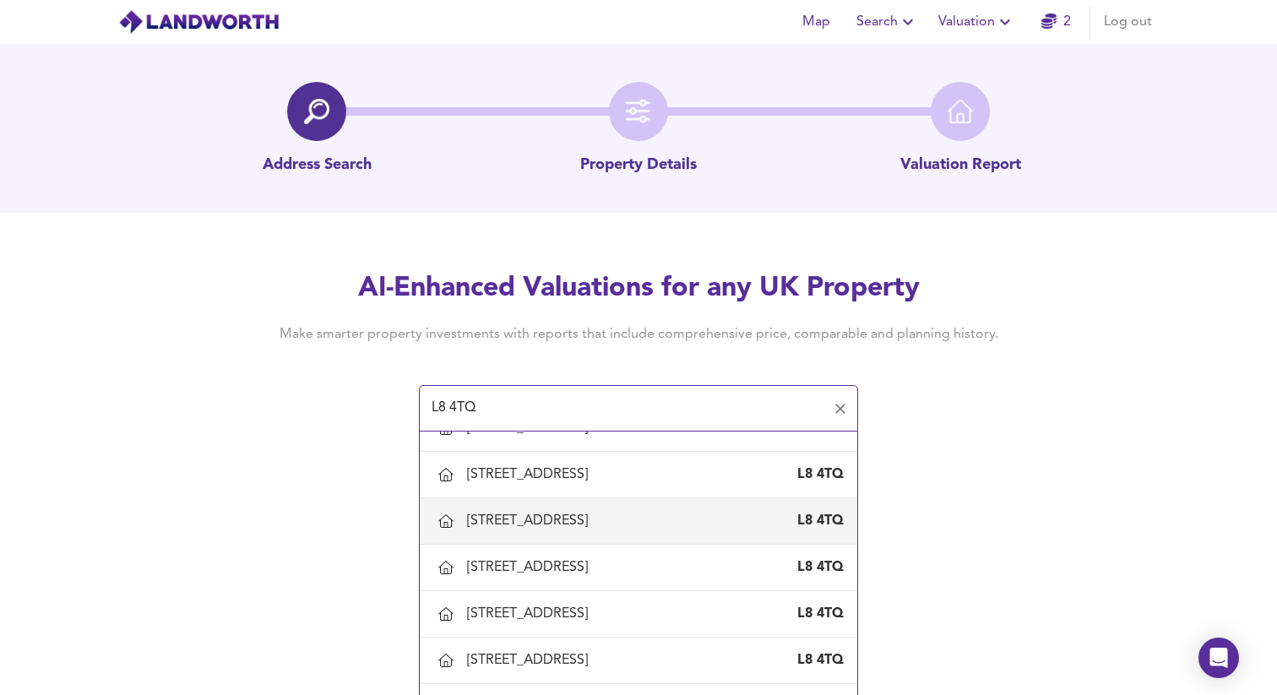
scroll to position [264, 0]
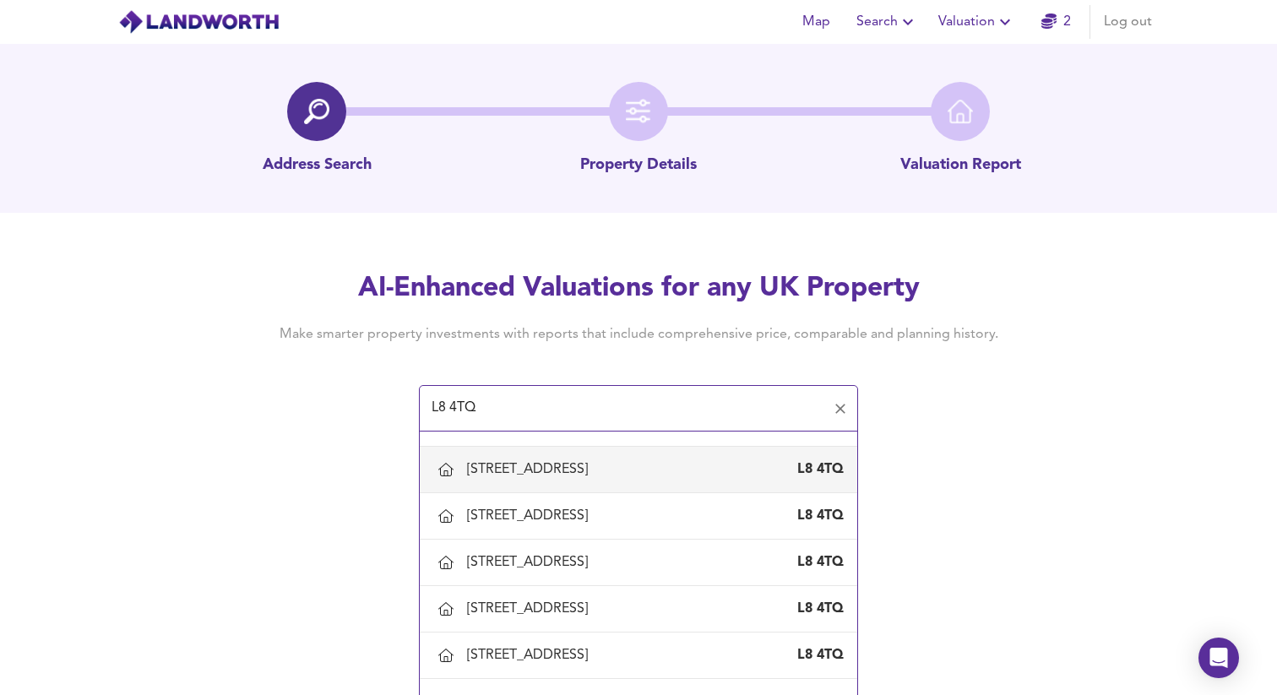
click at [575, 478] on div "[STREET_ADDRESS]" at bounding box center [531, 469] width 128 height 19
type input "[STREET_ADDRESS]"
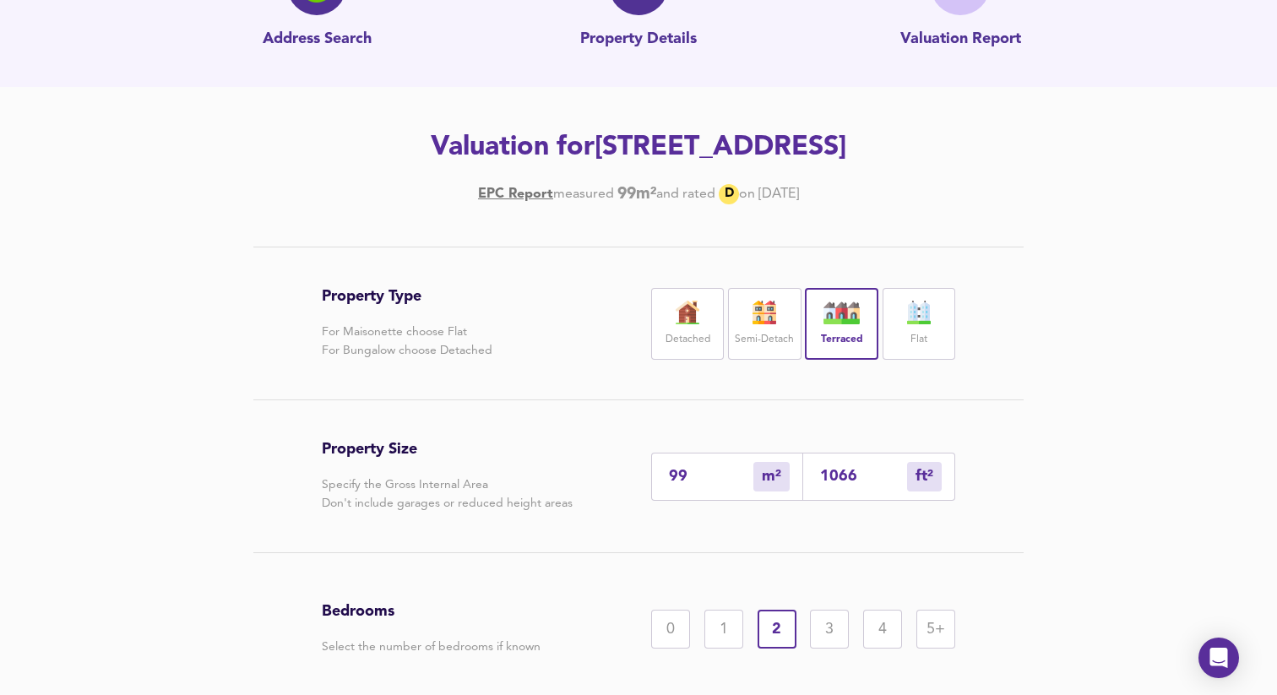
scroll to position [249, 0]
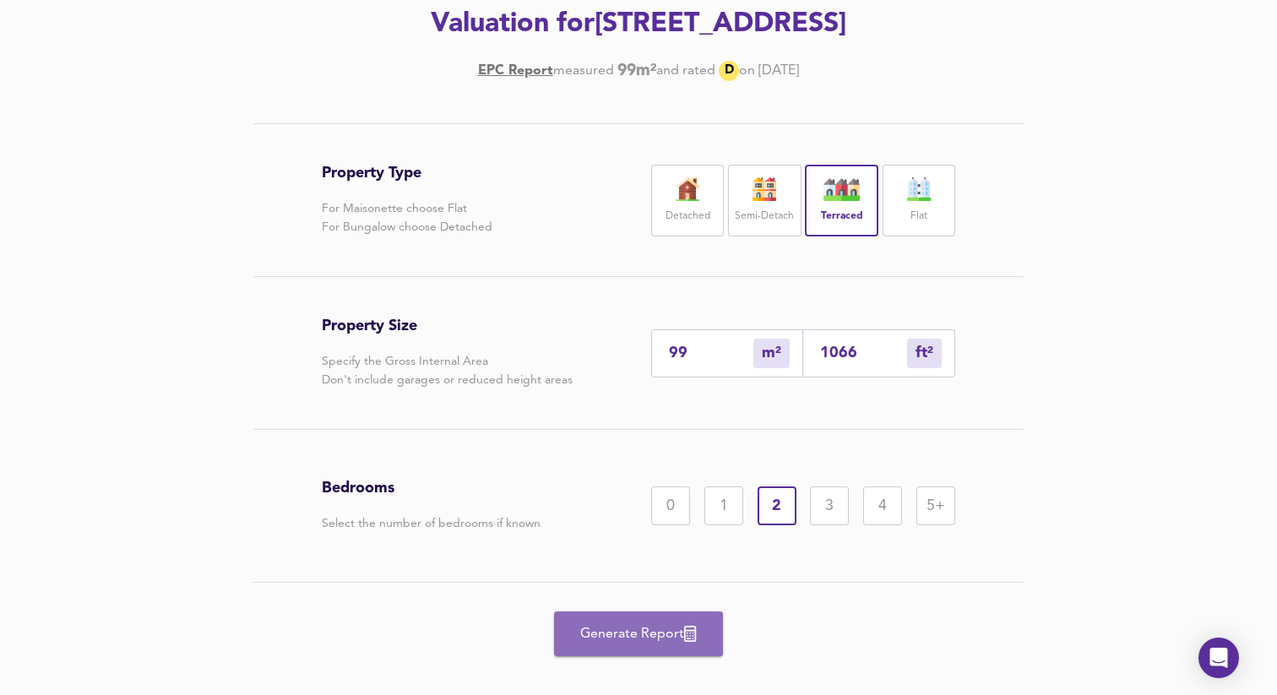
click at [650, 647] on button "Generate Report" at bounding box center [638, 634] width 169 height 45
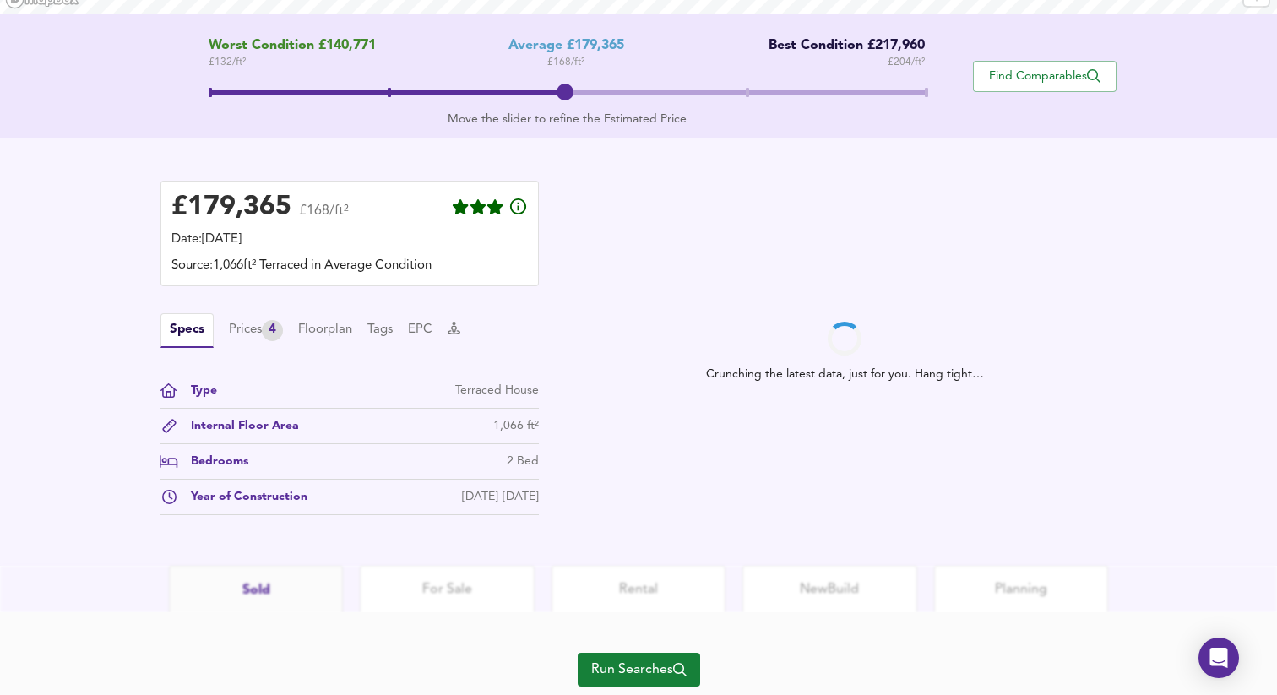
scroll to position [388, 0]
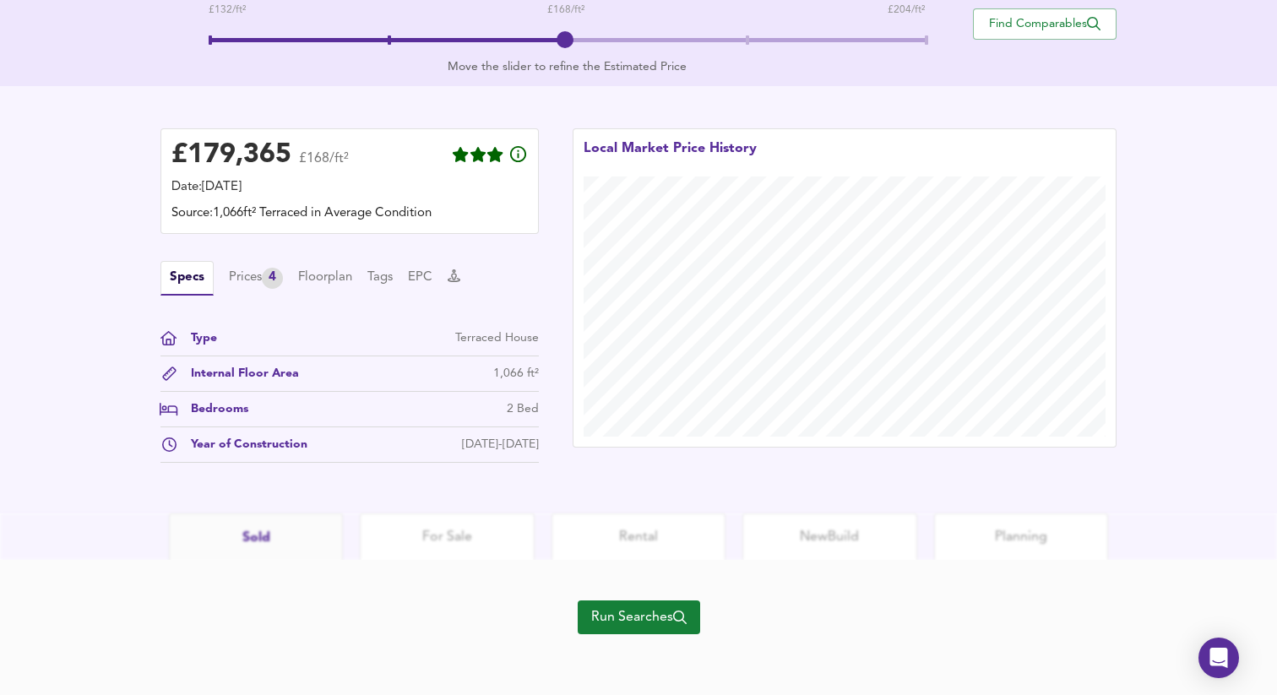
click at [617, 620] on span "Run Searches" at bounding box center [638, 618] width 95 height 24
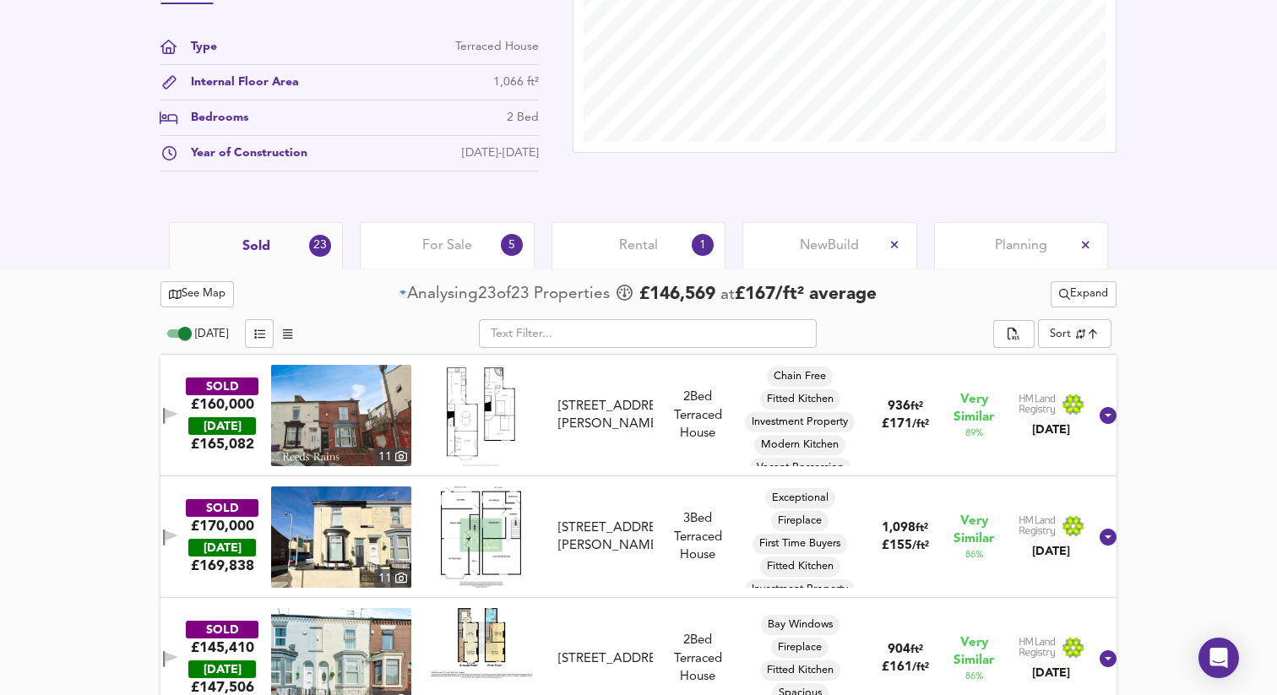
scroll to position [660, 0]
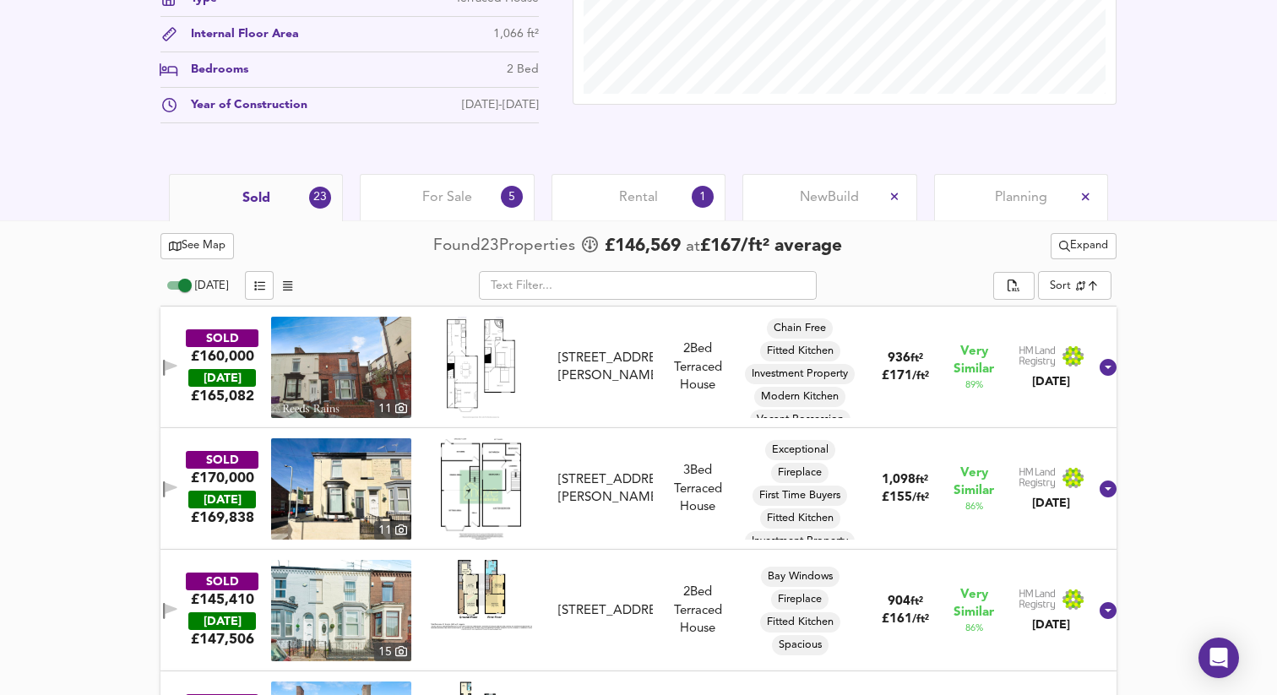
click at [342, 369] on img at bounding box center [341, 367] width 140 height 101
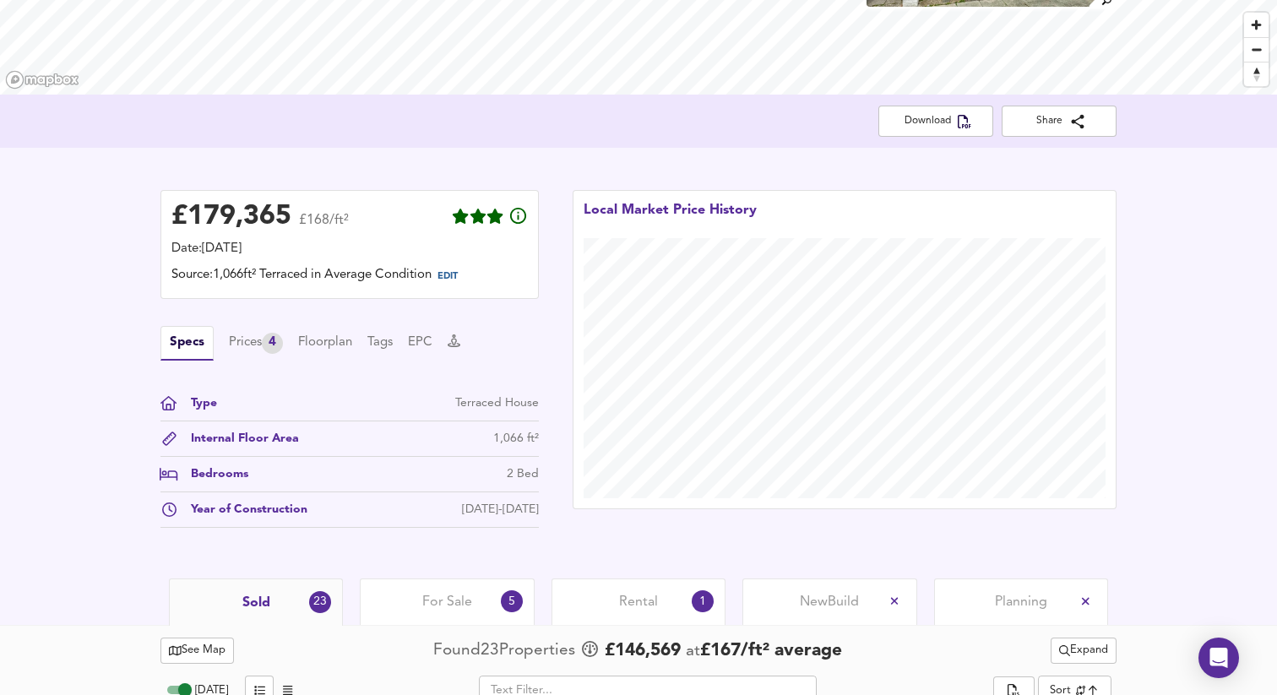
scroll to position [0, 0]
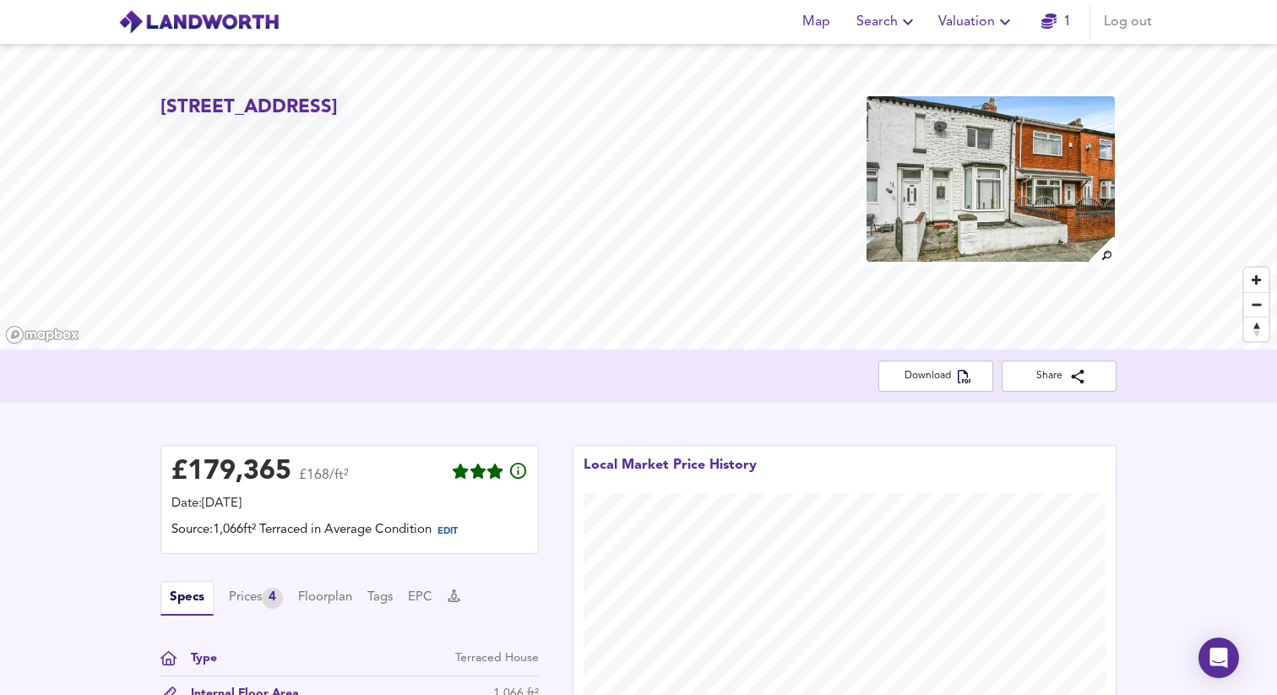
click at [929, 30] on div "Map Search Valuation 1 Log out" at bounding box center [974, 22] width 370 height 34
click at [971, 23] on span "Valuation" at bounding box center [977, 22] width 77 height 24
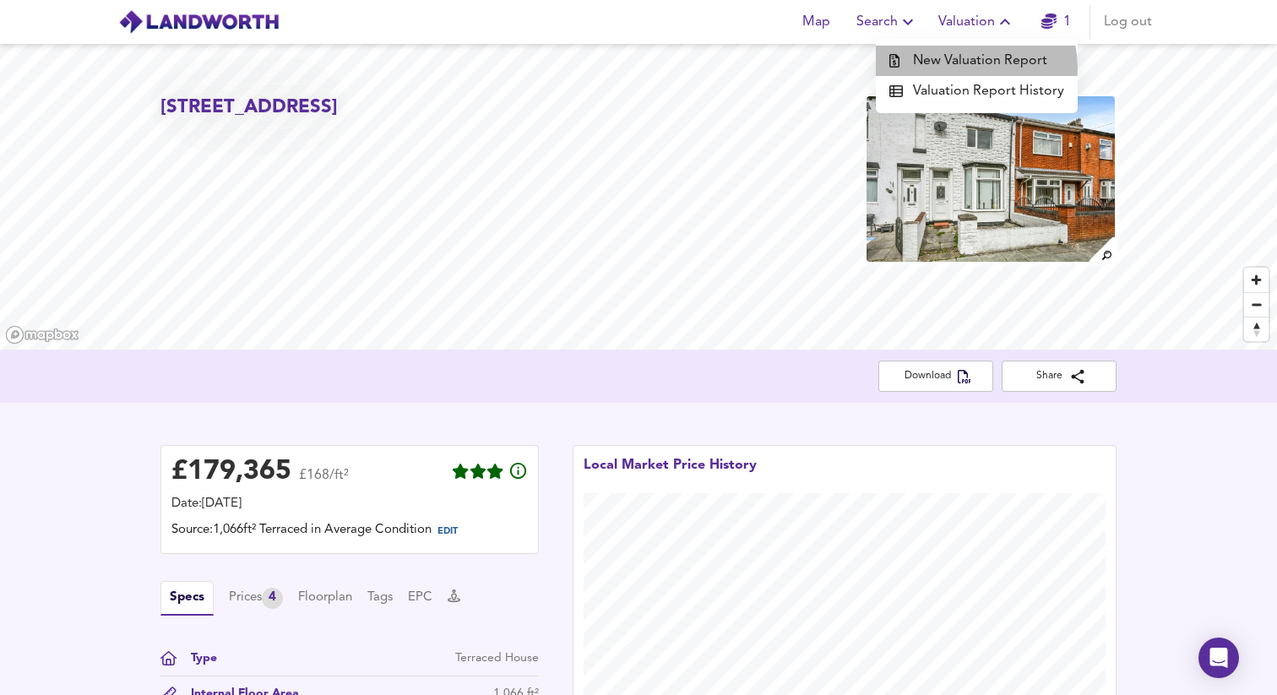
click at [972, 68] on li "New Valuation Report" at bounding box center [977, 61] width 202 height 30
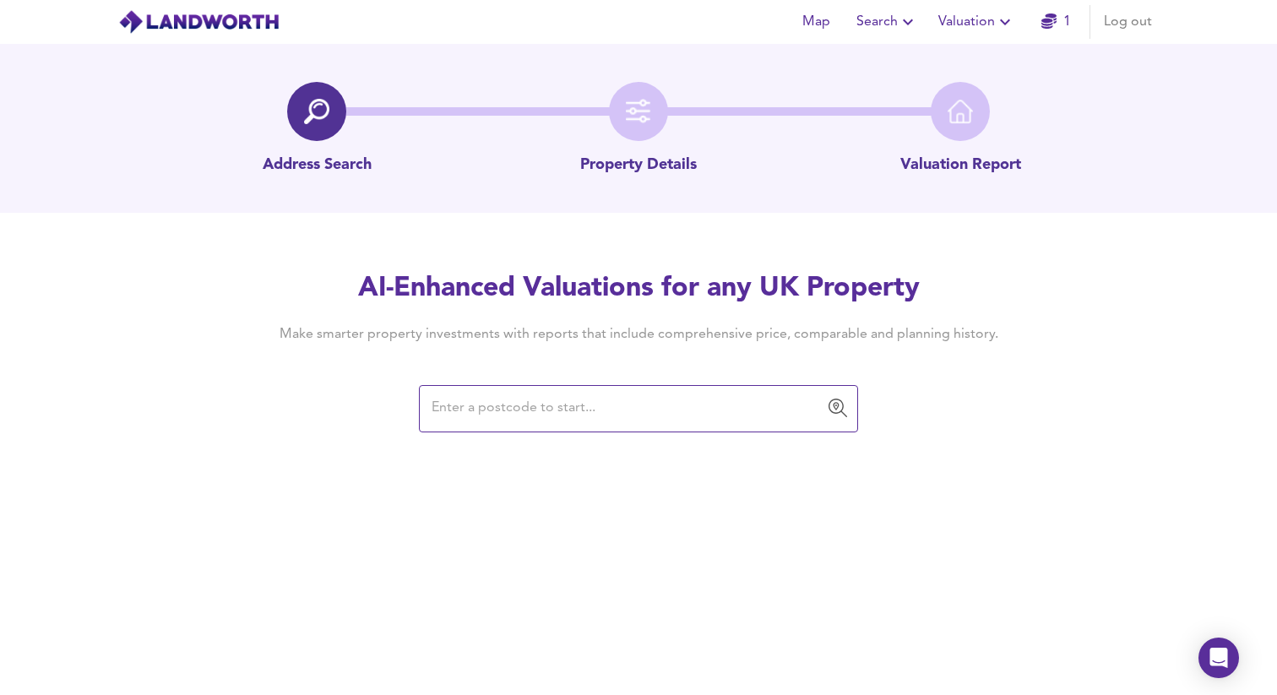
click at [511, 407] on input "text" at bounding box center [626, 409] width 399 height 32
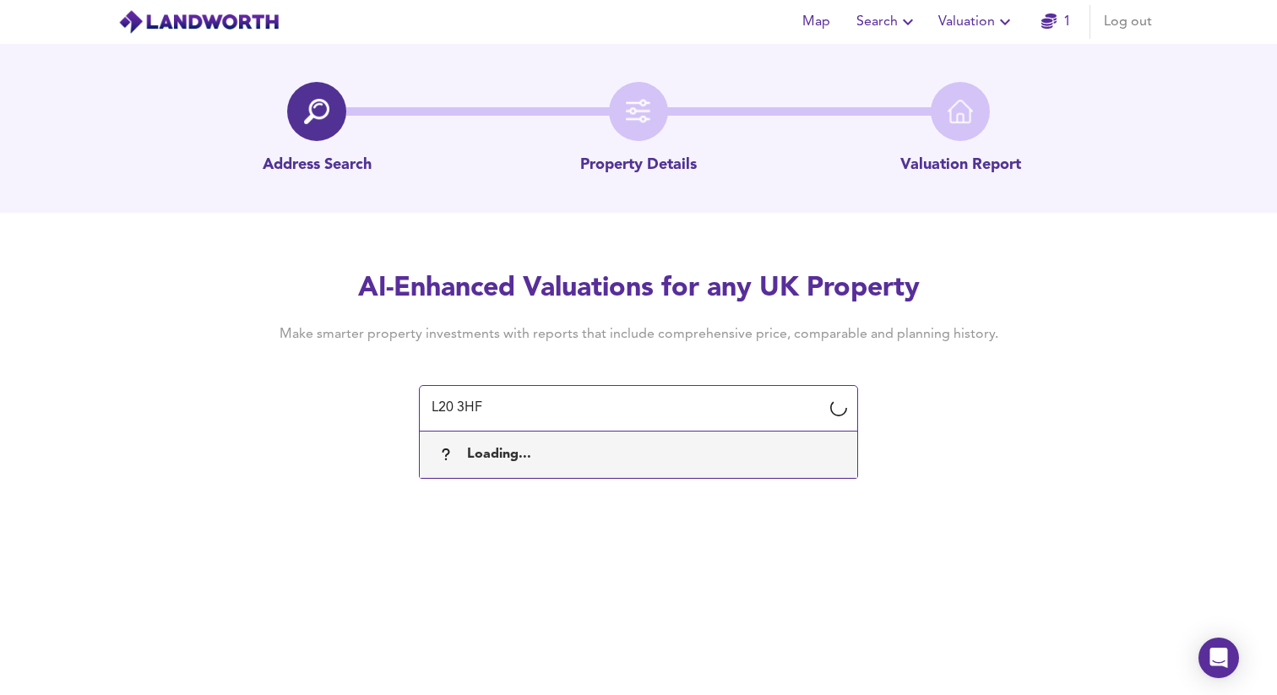
click at [550, 455] on div "Loading..." at bounding box center [638, 454] width 411 height 19
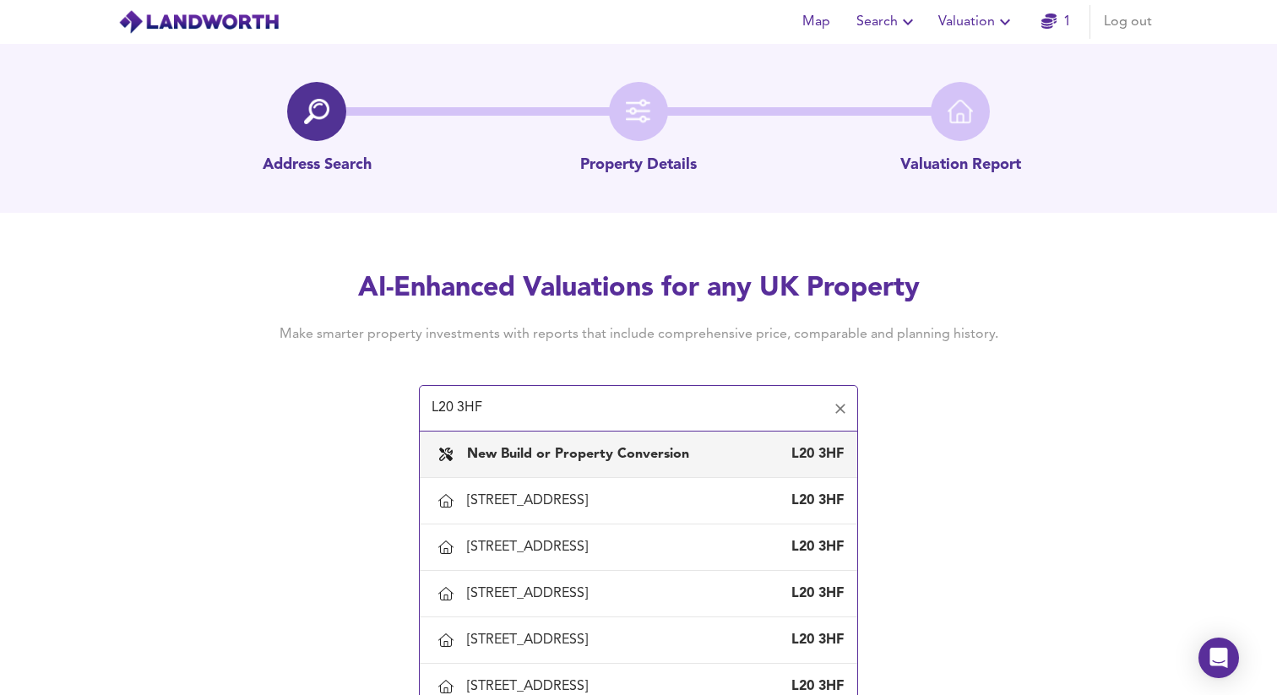
type input "L20 3HF"
click at [877, 257] on div "Address Search Property Details Valuation Report AI-Enhanced Valuations for any…" at bounding box center [638, 237] width 1277 height 387
click at [986, 22] on span "Valuation" at bounding box center [977, 22] width 77 height 24
click at [961, 90] on li "Valuation Report History" at bounding box center [977, 91] width 202 height 30
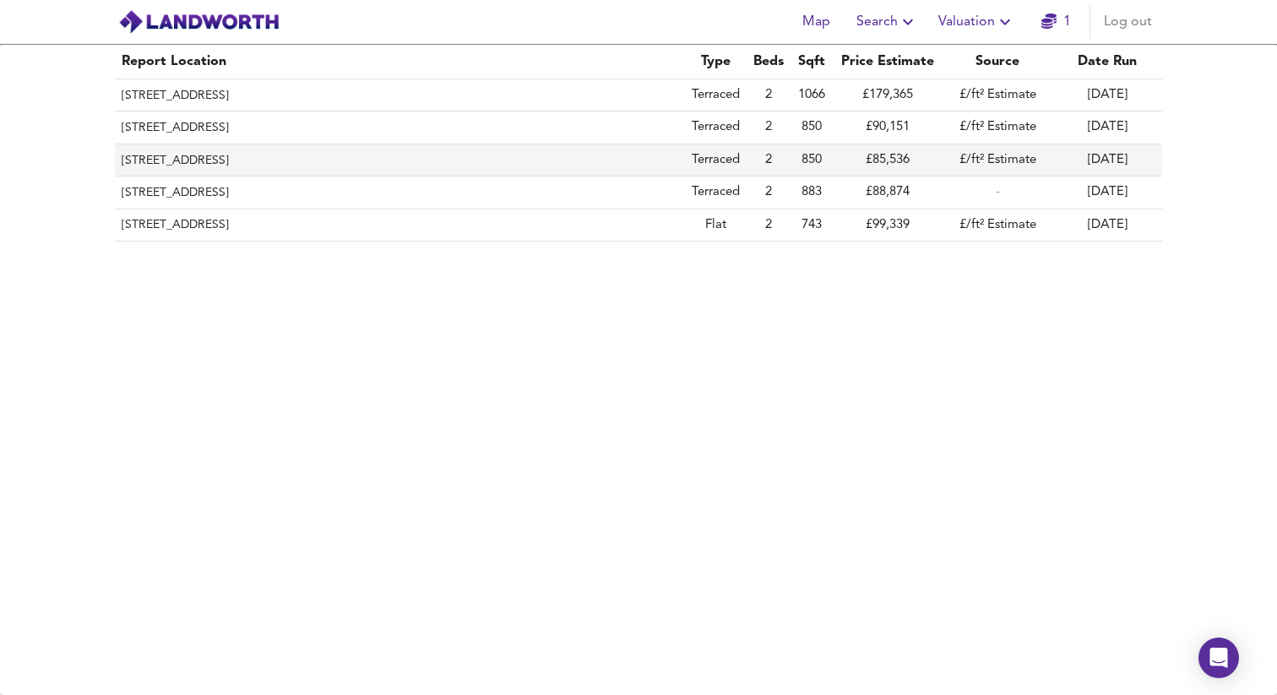
click at [228, 165] on th "[STREET_ADDRESS]" at bounding box center [400, 160] width 570 height 32
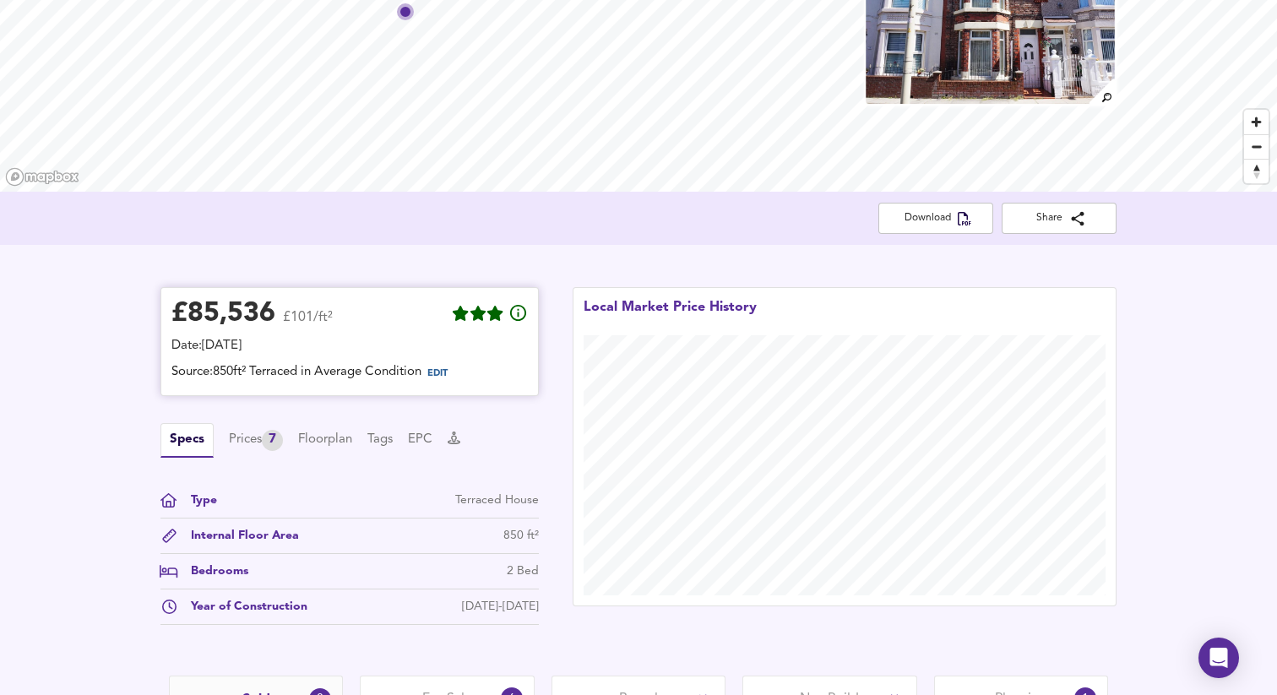
scroll to position [212, 0]
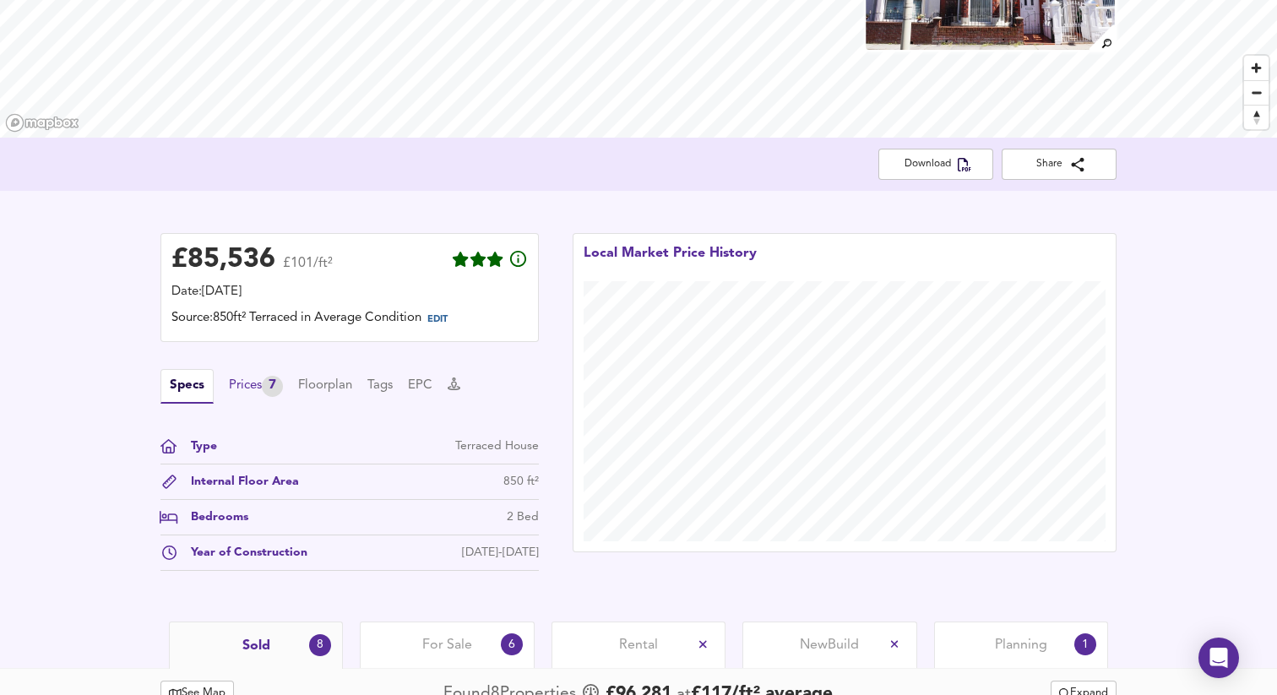
click at [271, 388] on div "7" at bounding box center [272, 386] width 21 height 21
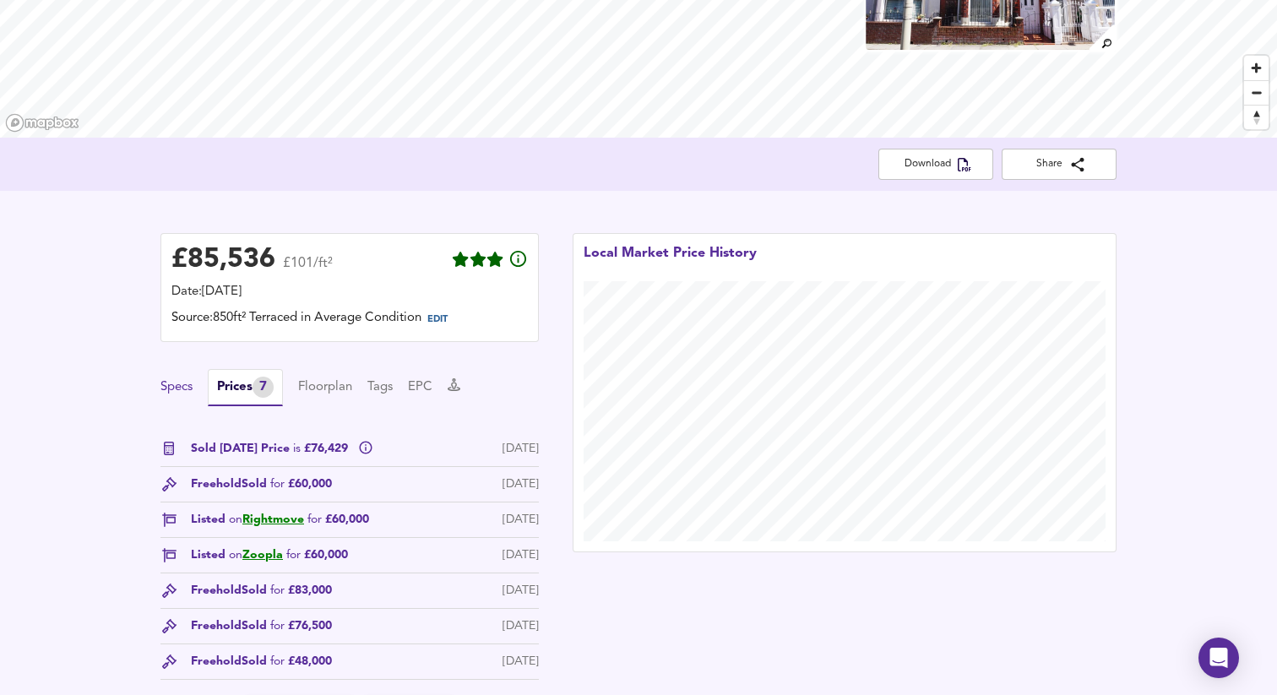
click at [182, 393] on button "Specs" at bounding box center [177, 387] width 32 height 19
